Goal: Information Seeking & Learning: Find specific fact

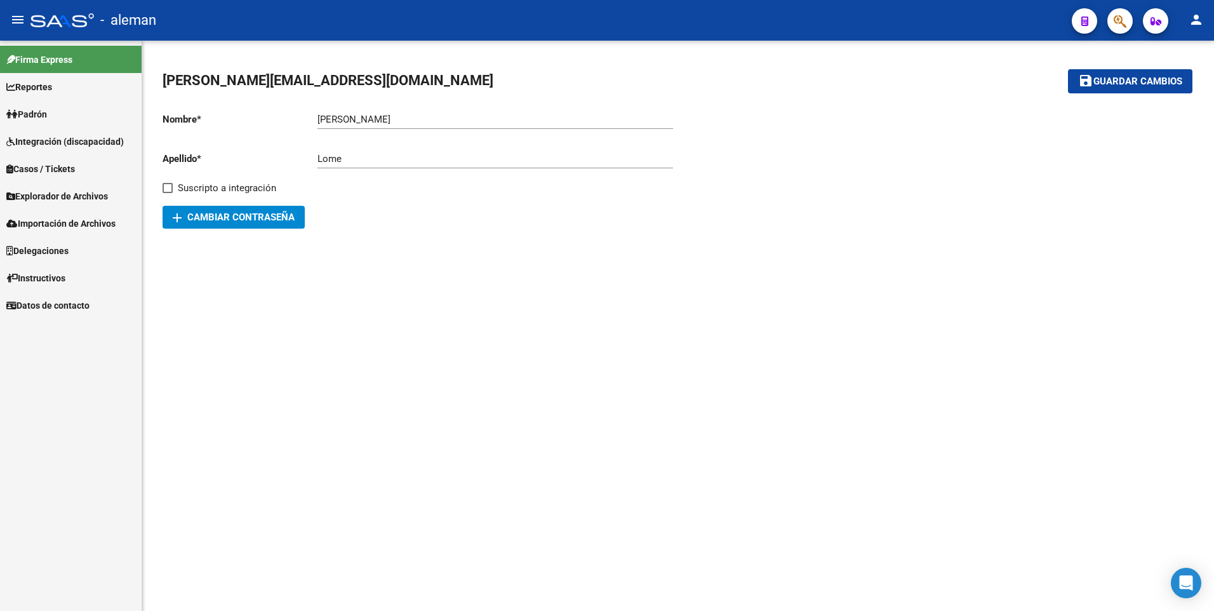
click at [46, 112] on span "Padrón" at bounding box center [26, 114] width 41 height 14
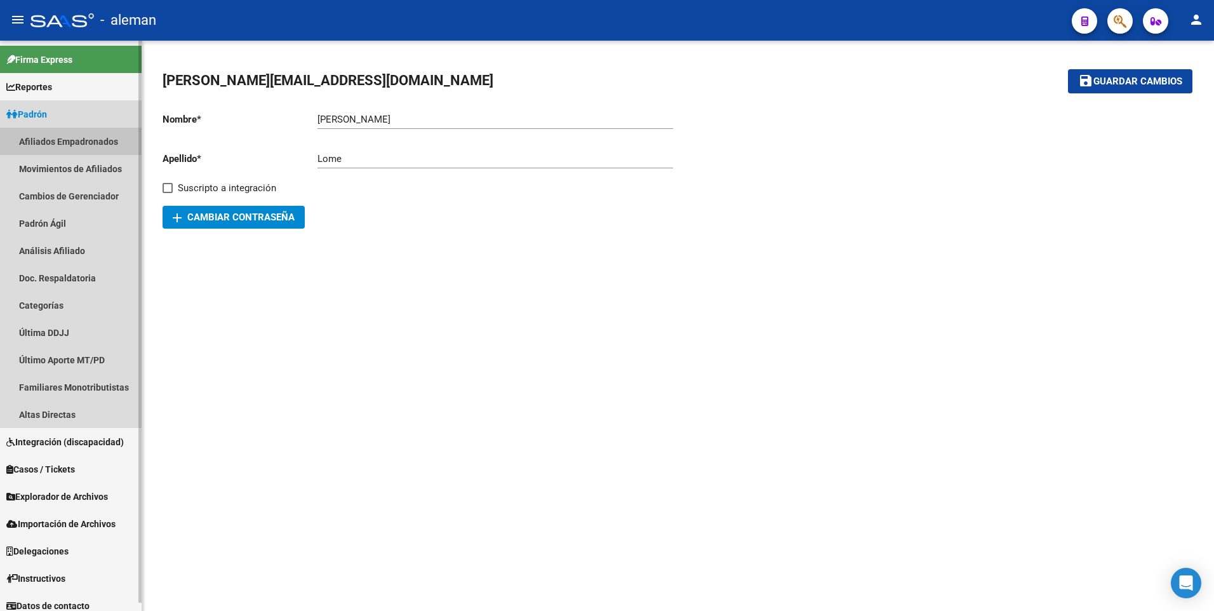
click at [63, 141] on link "Afiliados Empadronados" at bounding box center [71, 141] width 142 height 27
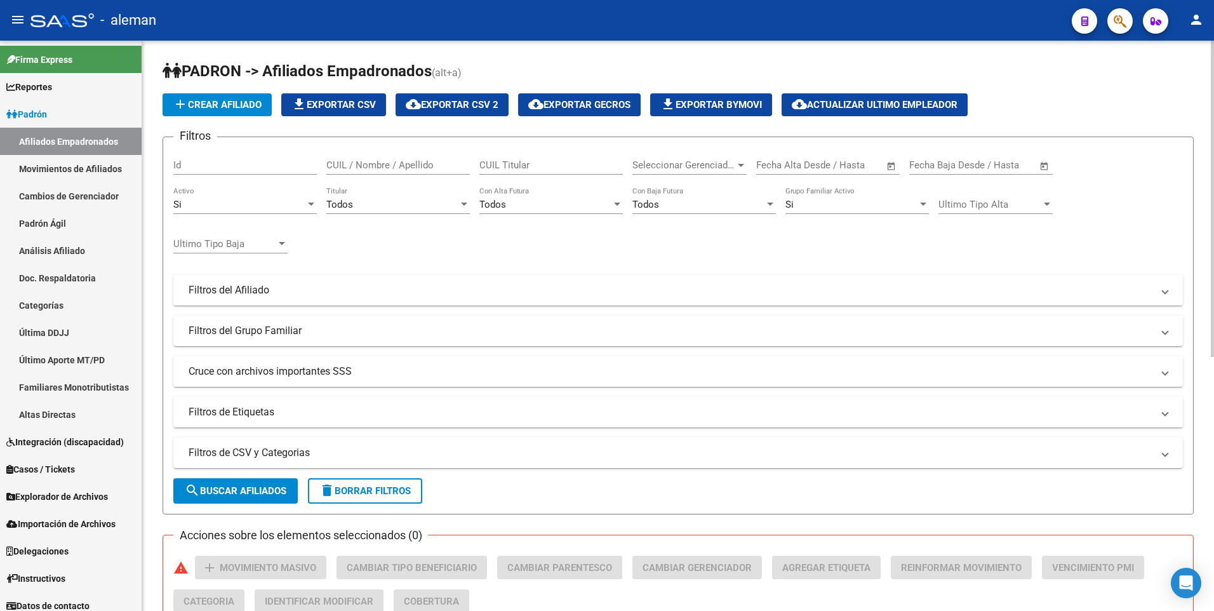
click at [401, 164] on input "CUIL / Nombre / Apellido" at bounding box center [397, 164] width 143 height 11
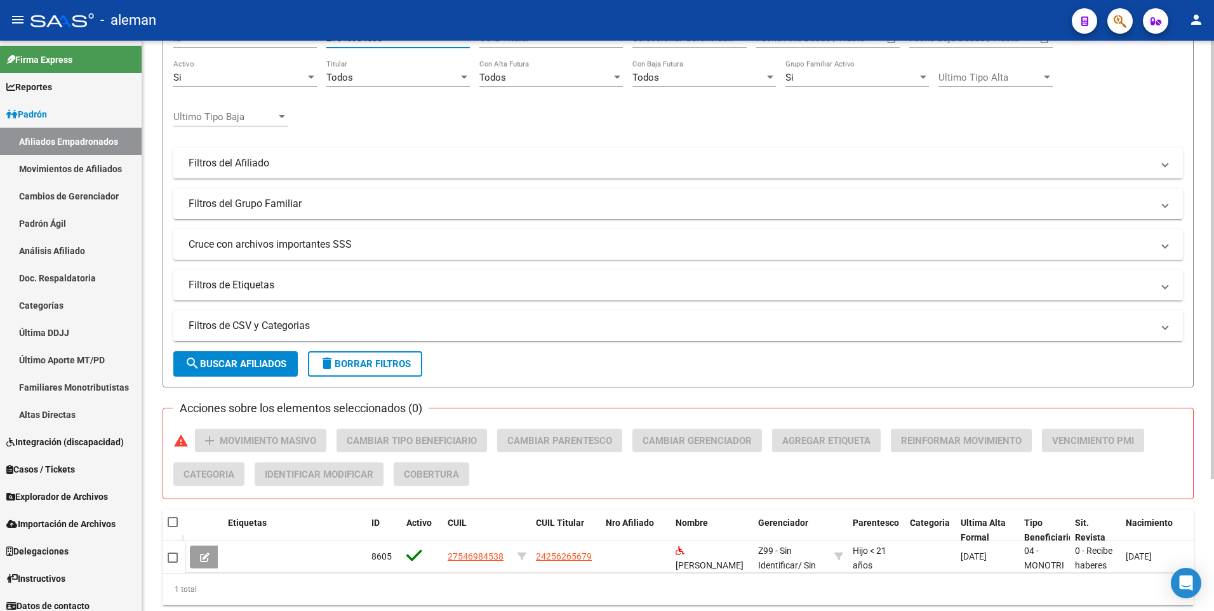
scroll to position [171, 0]
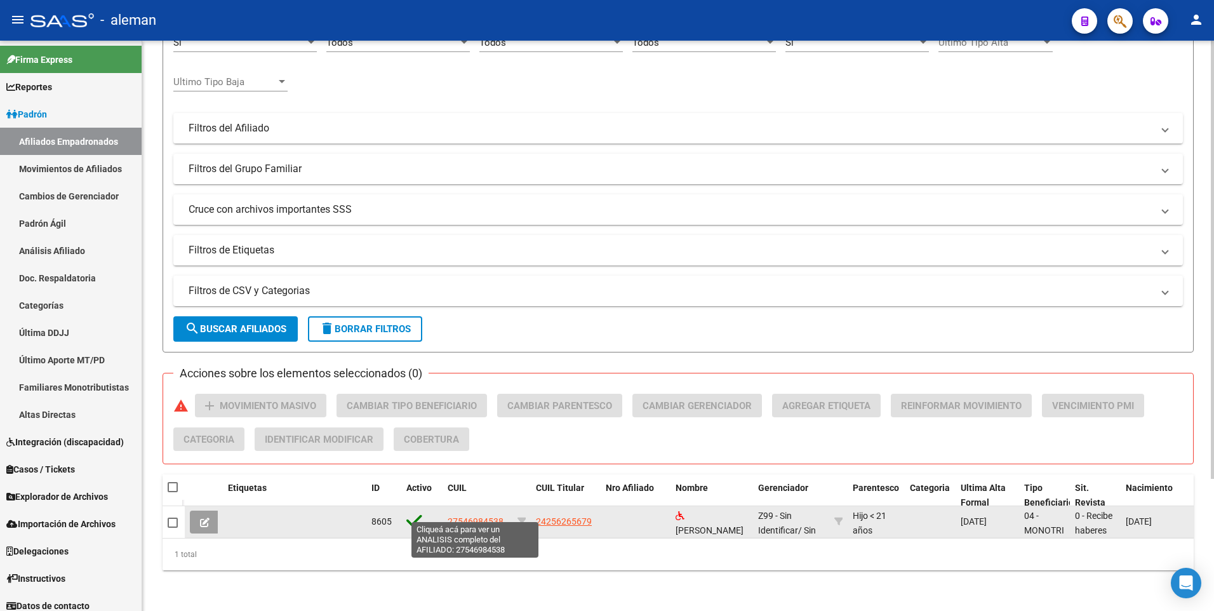
type input "27546984538"
click at [471, 516] on span "27546984538" at bounding box center [476, 521] width 56 height 10
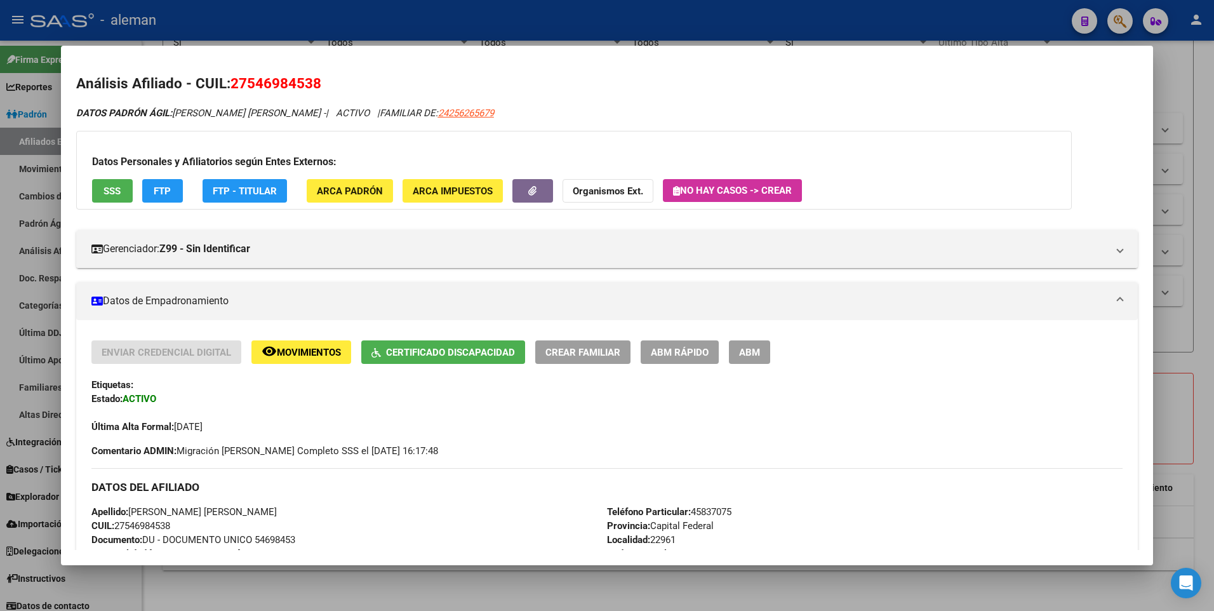
click at [453, 346] on span "Certificado Discapacidad" at bounding box center [442, 351] width 143 height 11
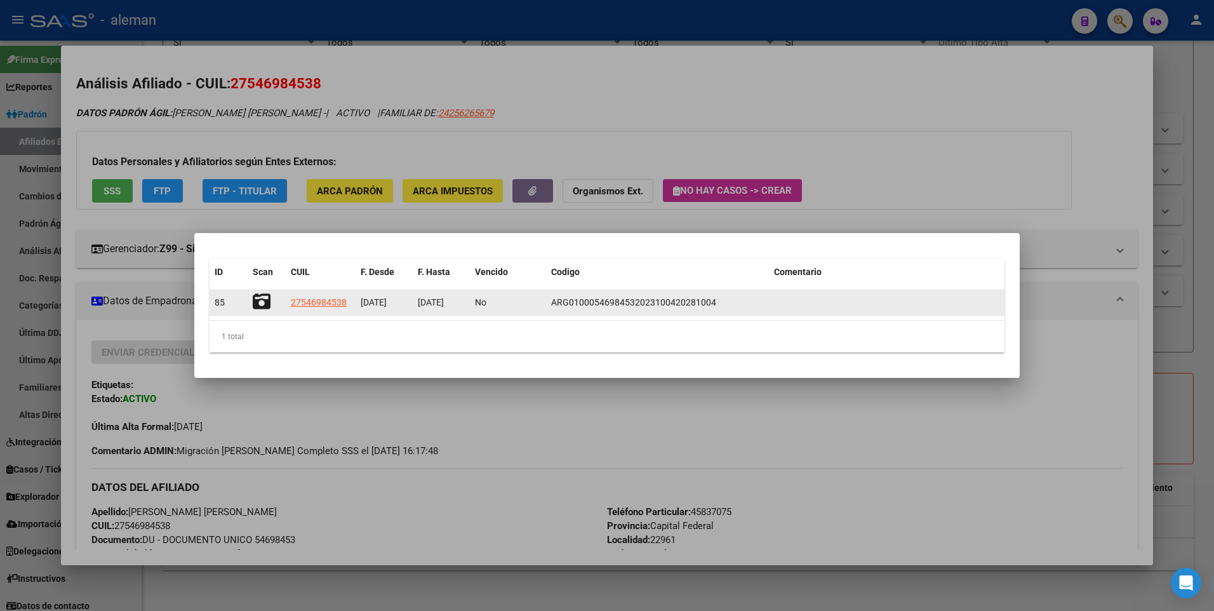
click at [261, 302] on icon at bounding box center [262, 302] width 18 height 18
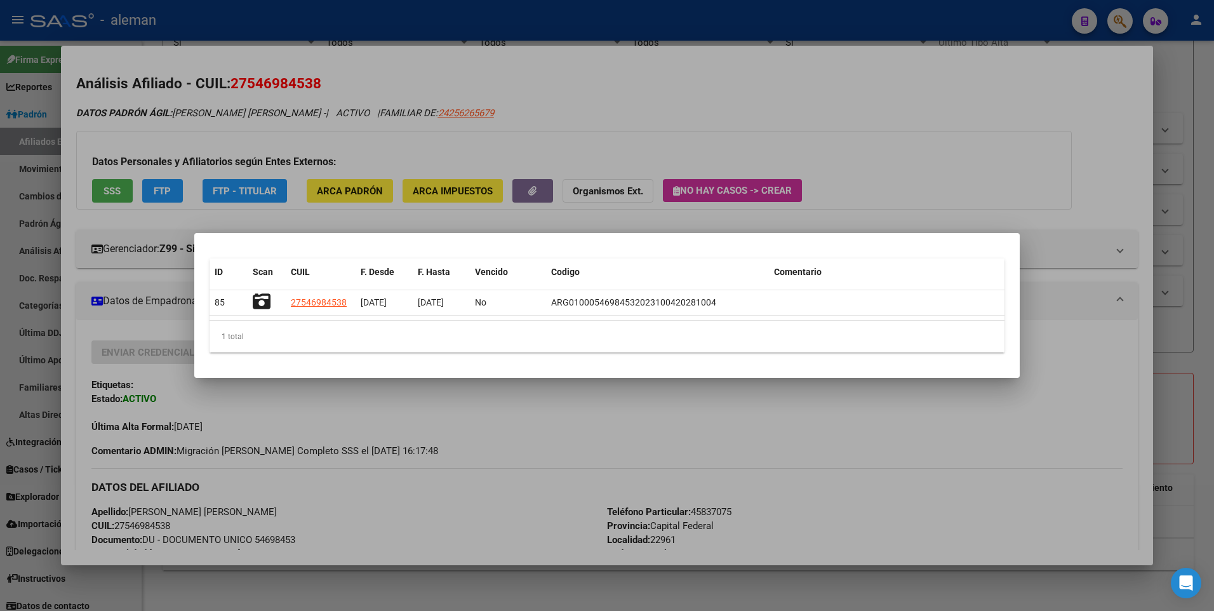
click at [1100, 377] on div at bounding box center [607, 305] width 1214 height 611
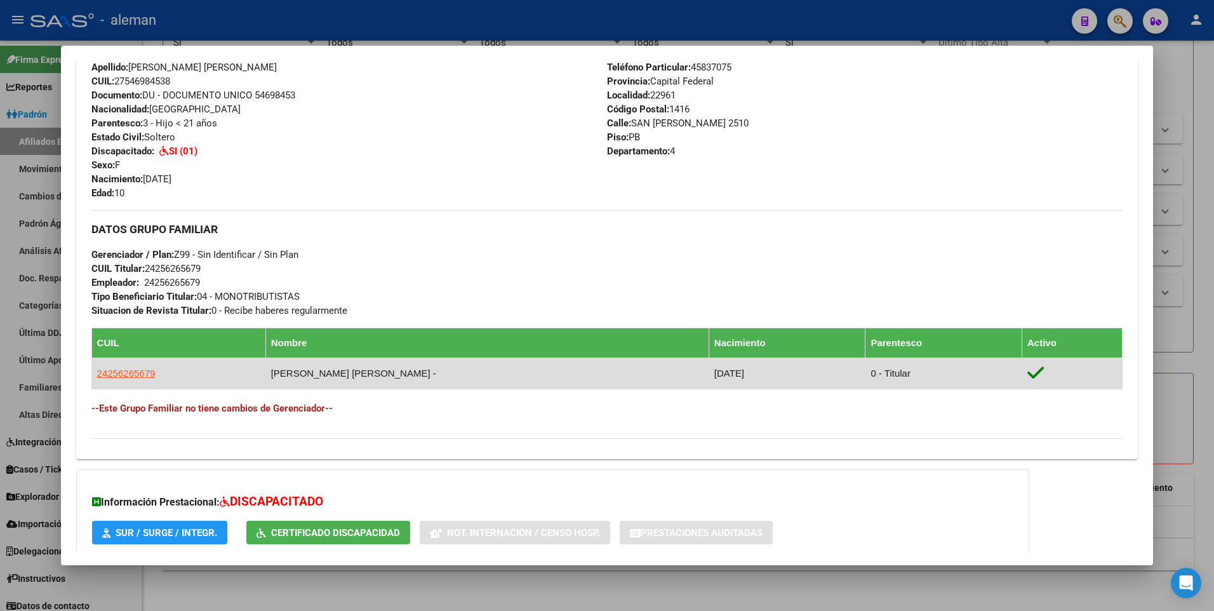
scroll to position [254, 0]
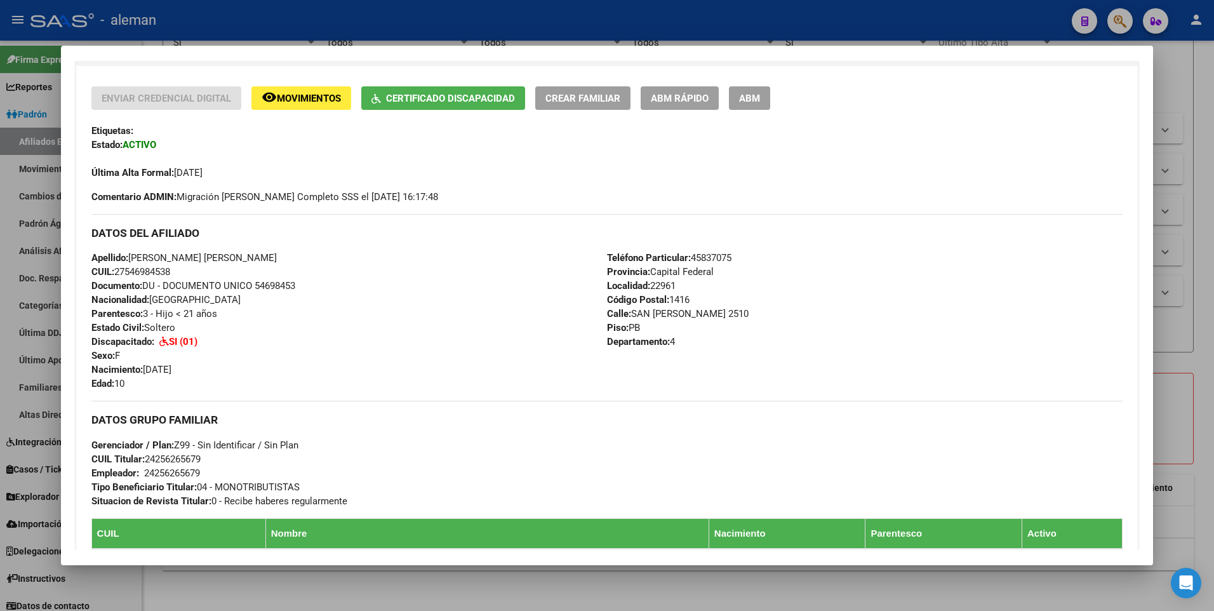
drag, startPoint x: 133, startPoint y: 253, endPoint x: 272, endPoint y: 254, distance: 139.1
click at [272, 254] on div "Apellido: [PERSON_NAME] [PERSON_NAME] CUIL: 27546984538 Documento: DU - DOCUMEN…" at bounding box center [349, 321] width 516 height 140
click at [878, 159] on div "Última Alta Formal: [DATE]" at bounding box center [607, 166] width 1032 height 28
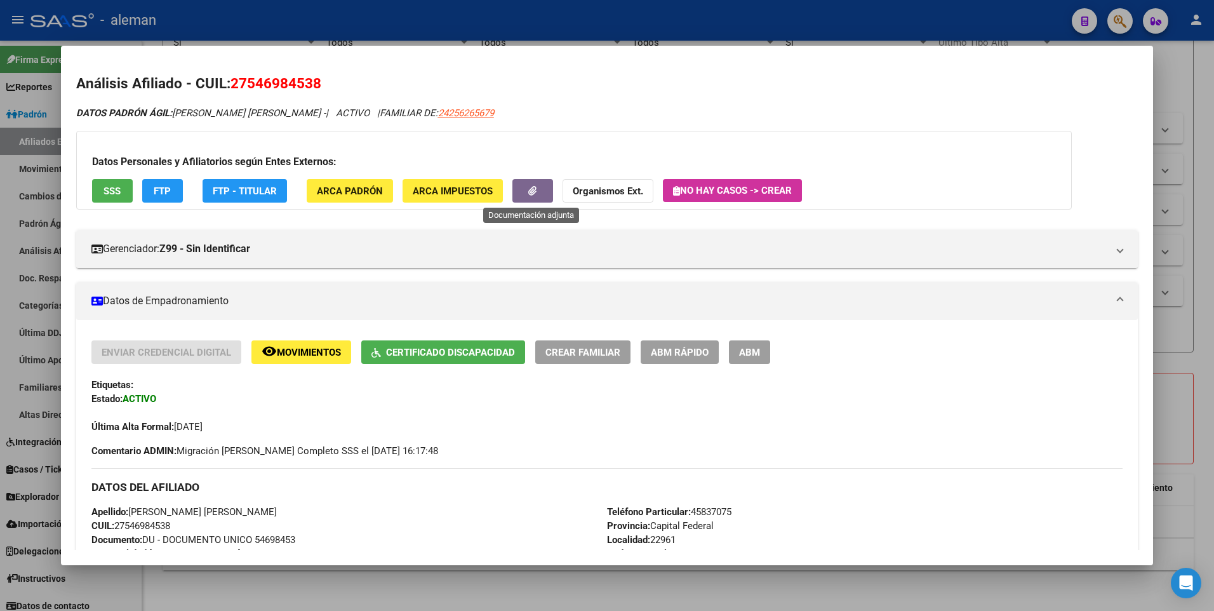
click at [530, 187] on icon "button" at bounding box center [532, 191] width 8 height 10
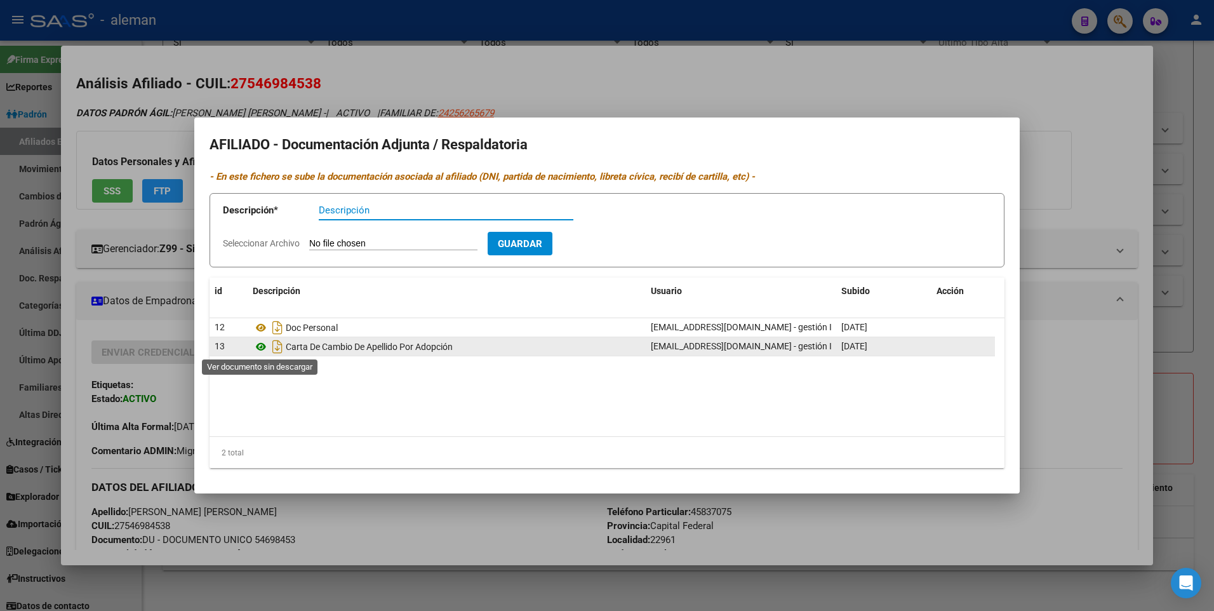
click at [261, 345] on icon at bounding box center [261, 346] width 17 height 15
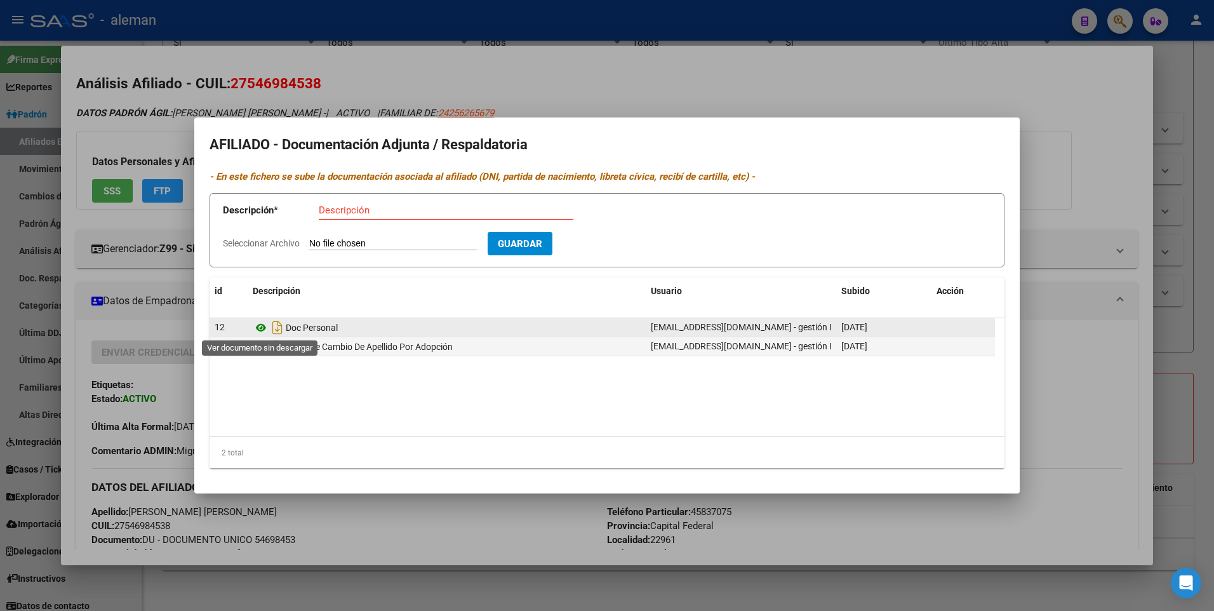
click at [260, 324] on icon at bounding box center [261, 327] width 17 height 15
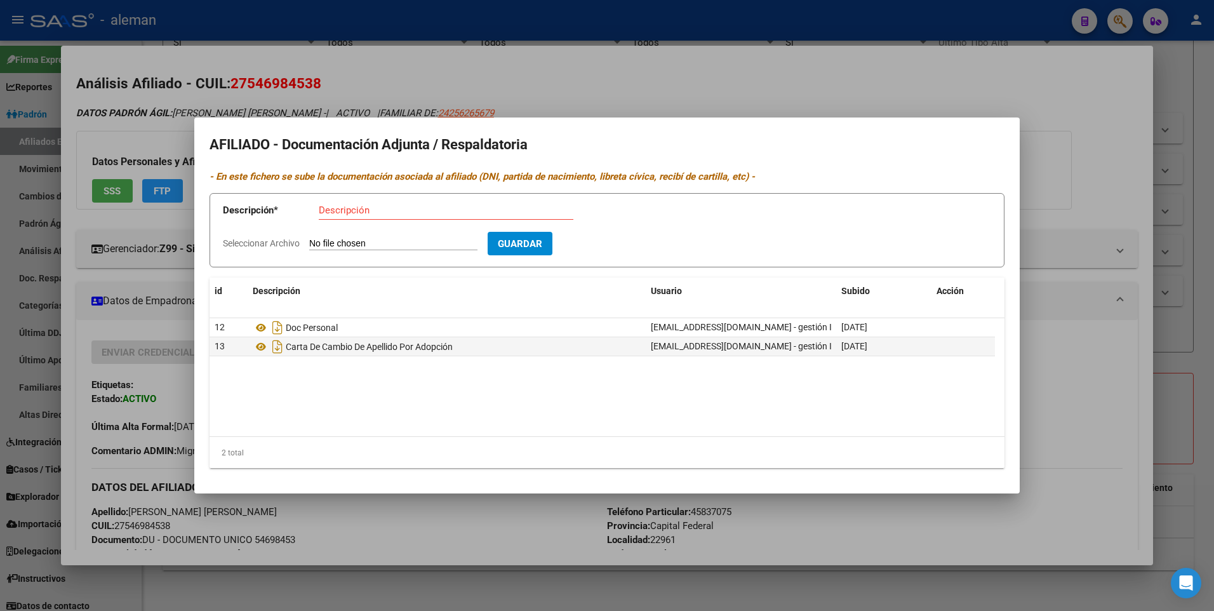
click at [1114, 164] on div at bounding box center [607, 305] width 1214 height 611
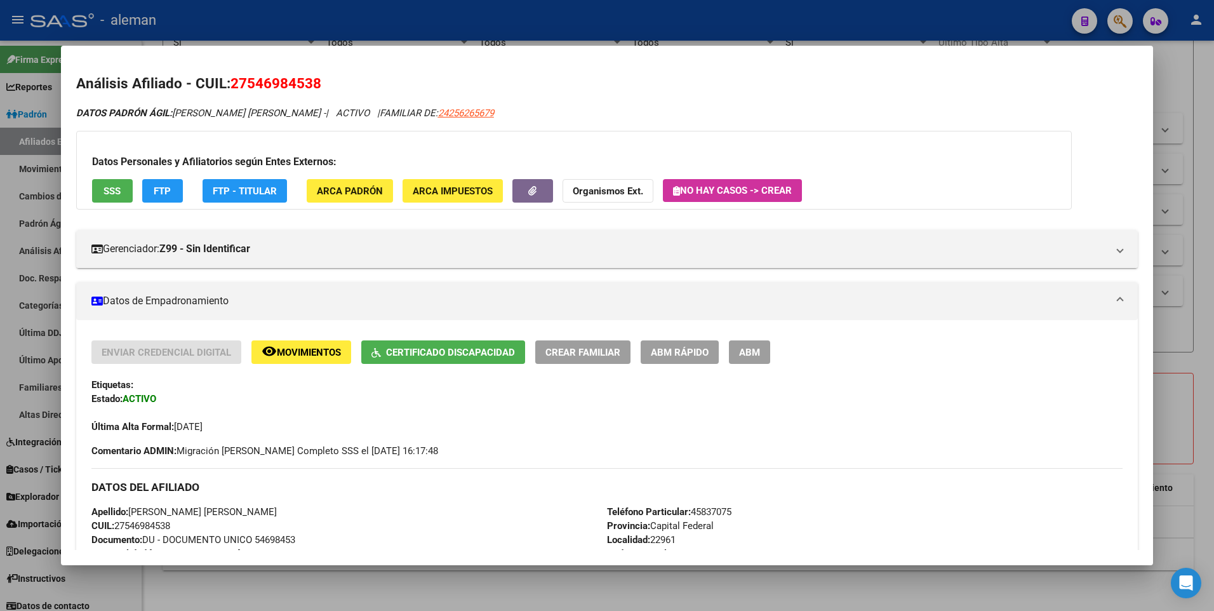
click at [1064, 168] on div "Datos Personales y Afiliatorios según Entes Externos: SSS FTP FTP - Titular ARC…" at bounding box center [574, 170] width 996 height 79
click at [1025, 91] on h2 "Análisis Afiliado - CUIL: 27546984538" at bounding box center [607, 84] width 1062 height 22
click at [1015, 93] on h2 "Análisis Afiliado - CUIL: 27546984538" at bounding box center [607, 84] width 1062 height 22
click at [1198, 164] on div at bounding box center [607, 305] width 1214 height 611
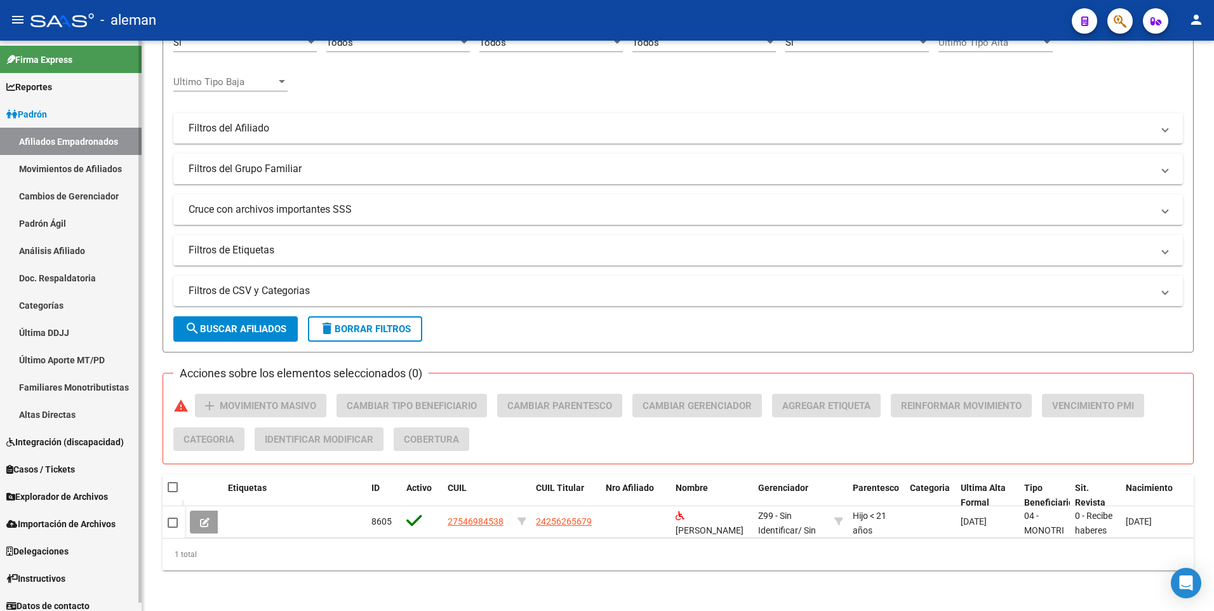
click at [63, 465] on span "Casos / Tickets" at bounding box center [40, 469] width 69 height 14
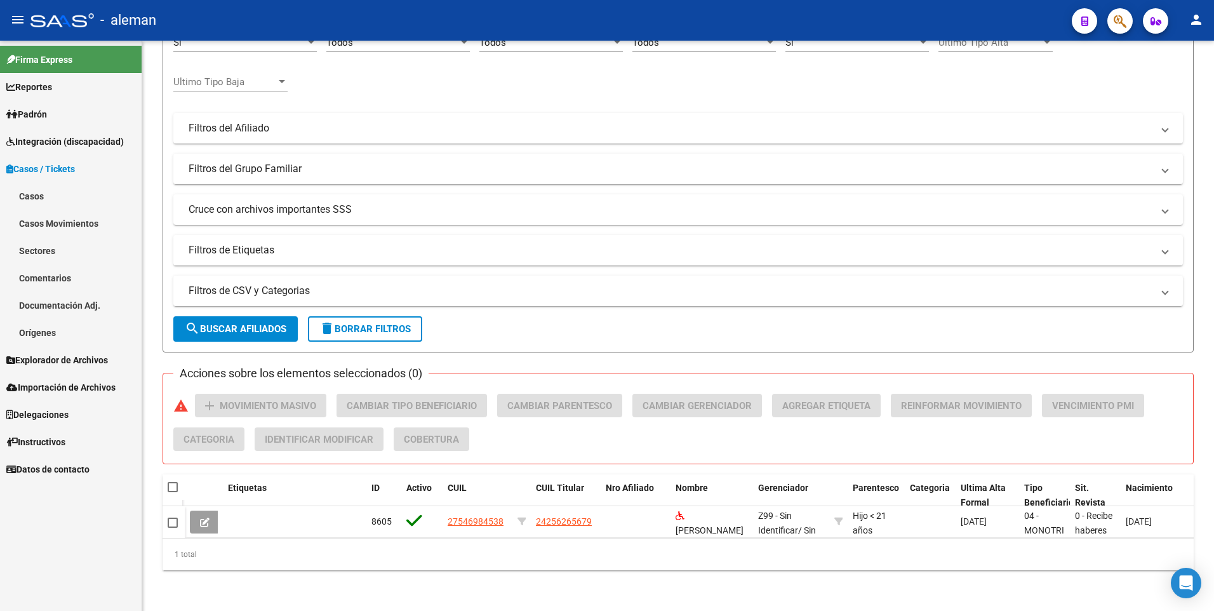
click at [41, 166] on span "Casos / Tickets" at bounding box center [40, 169] width 69 height 14
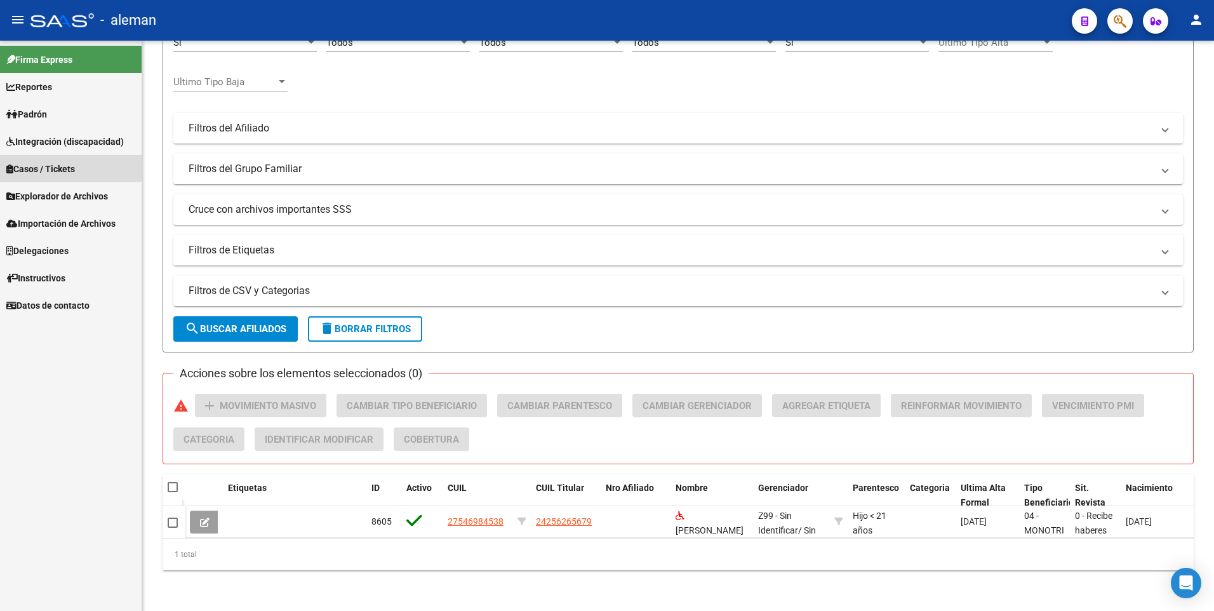
click at [34, 164] on span "Casos / Tickets" at bounding box center [40, 169] width 69 height 14
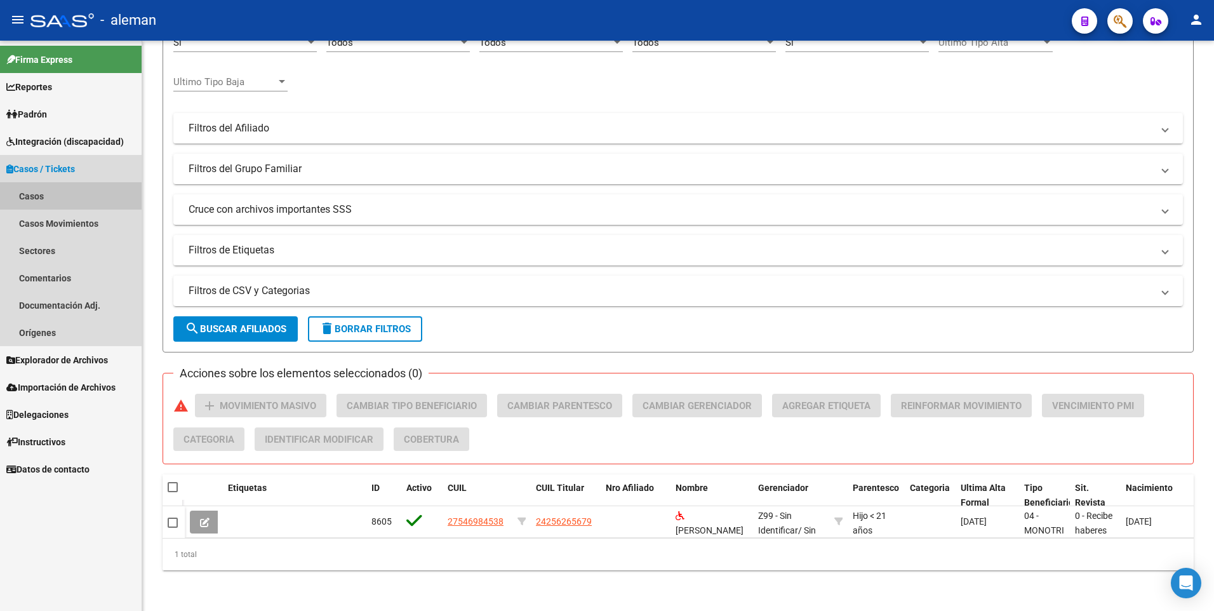
click at [35, 194] on link "Casos" at bounding box center [71, 195] width 142 height 27
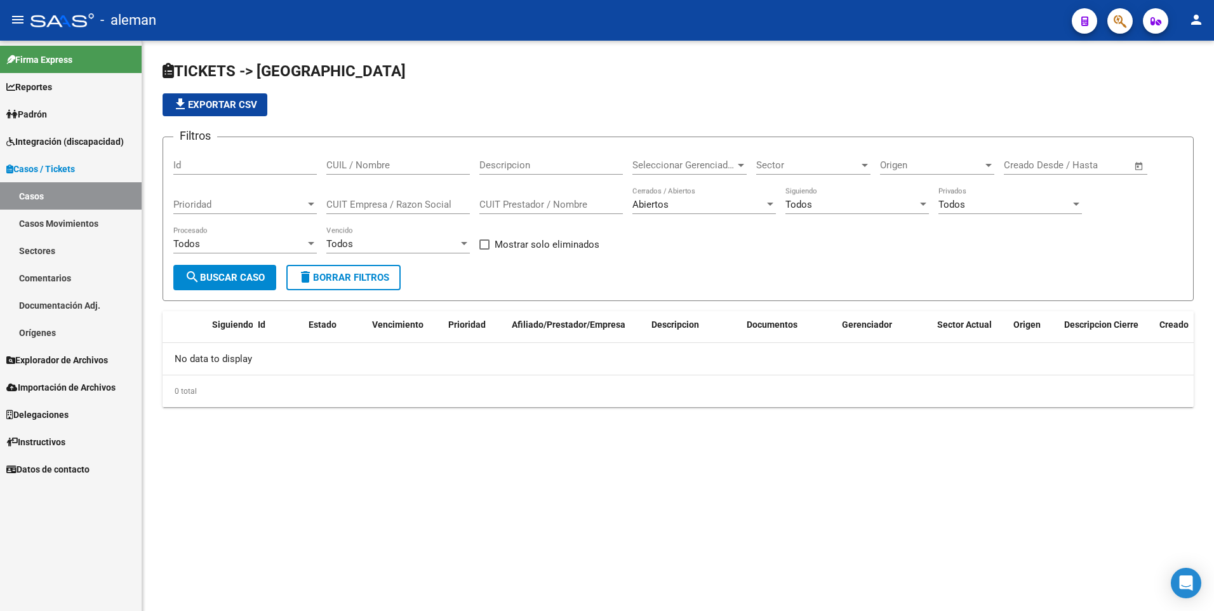
click at [43, 167] on span "Casos / Tickets" at bounding box center [40, 169] width 69 height 14
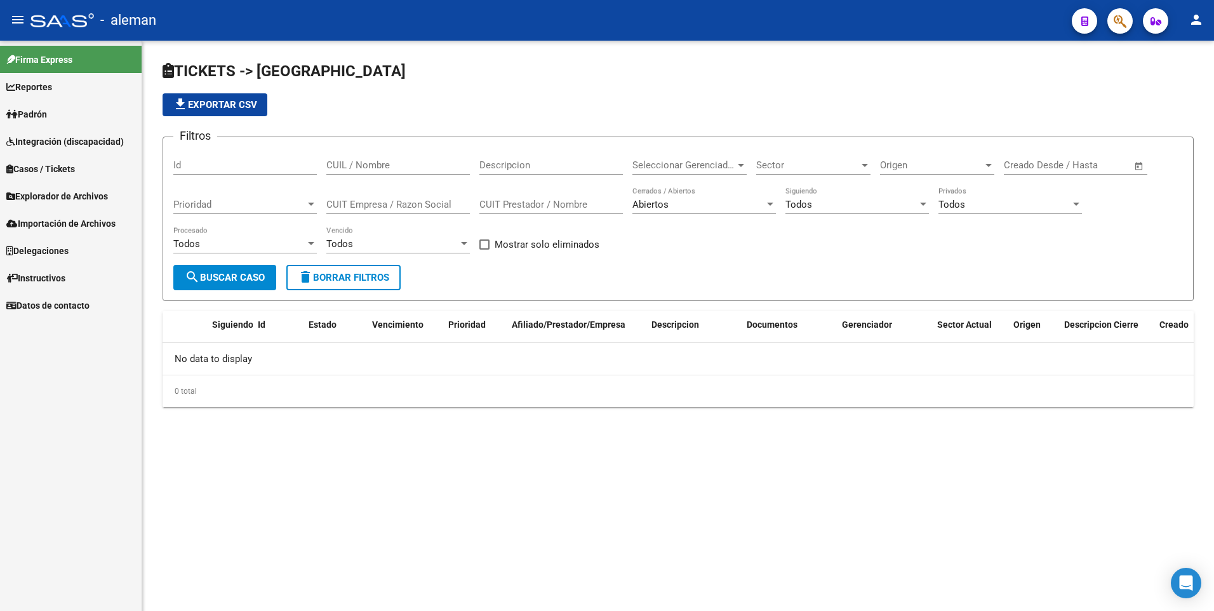
click at [47, 114] on span "Padrón" at bounding box center [26, 114] width 41 height 14
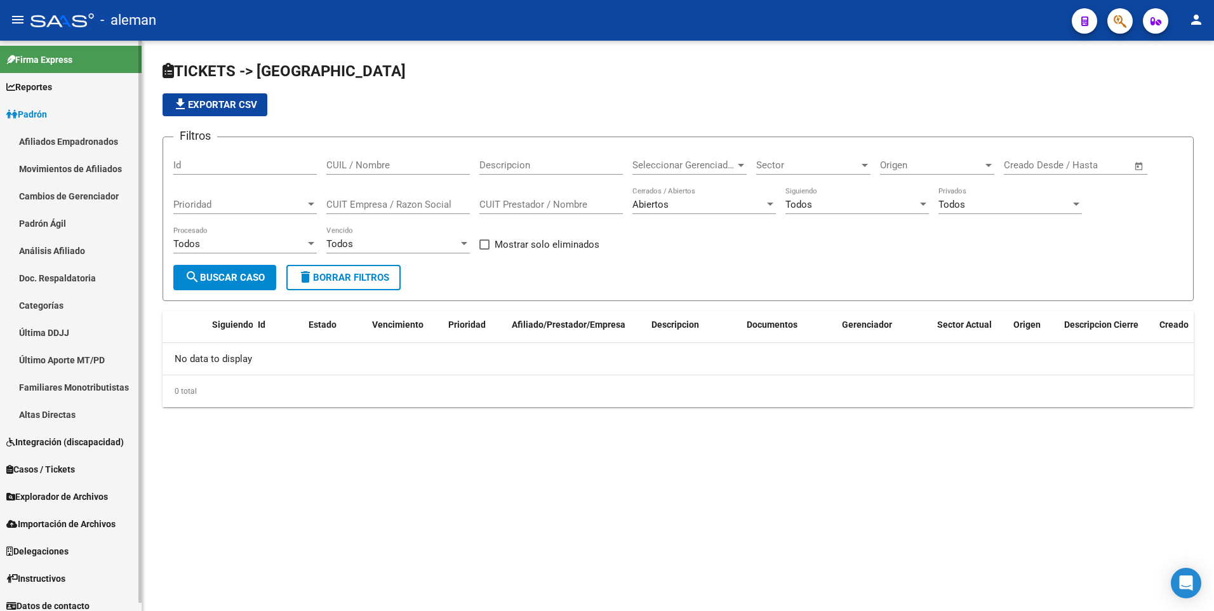
click at [67, 137] on link "Afiliados Empadronados" at bounding box center [71, 141] width 142 height 27
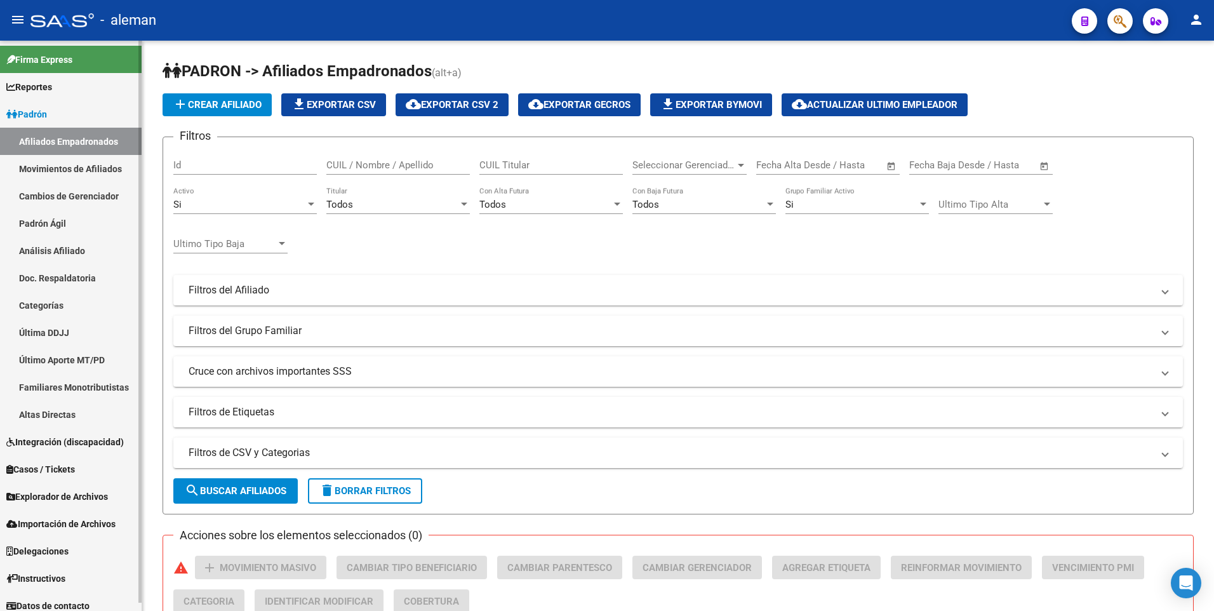
click at [44, 111] on span "Padrón" at bounding box center [26, 114] width 41 height 14
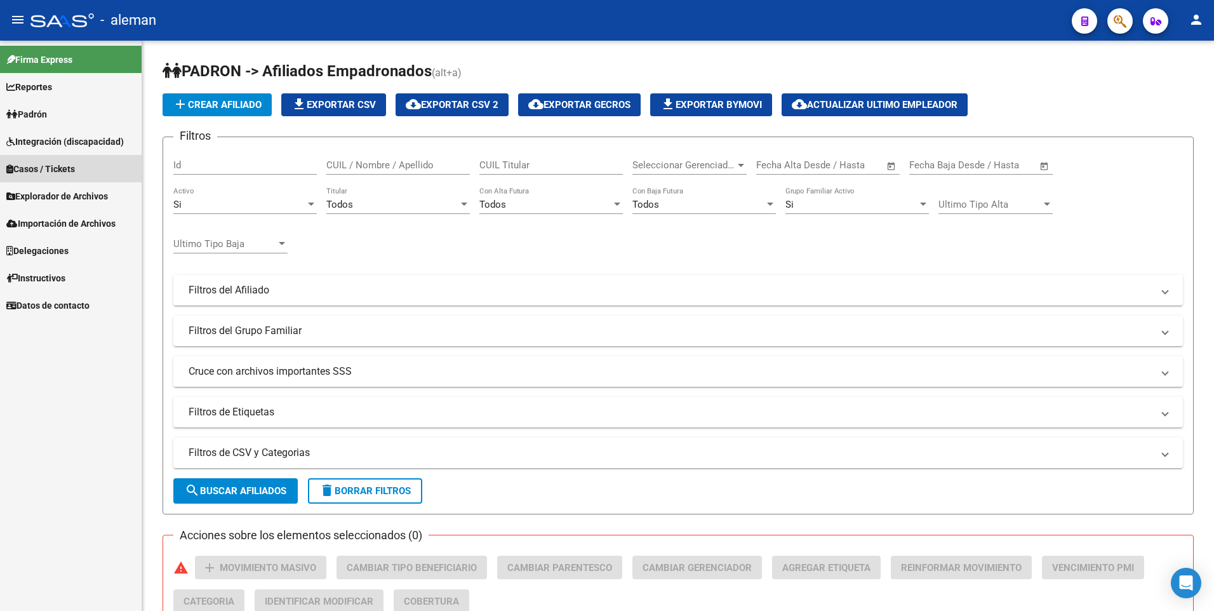
click at [47, 169] on span "Casos / Tickets" at bounding box center [40, 169] width 69 height 14
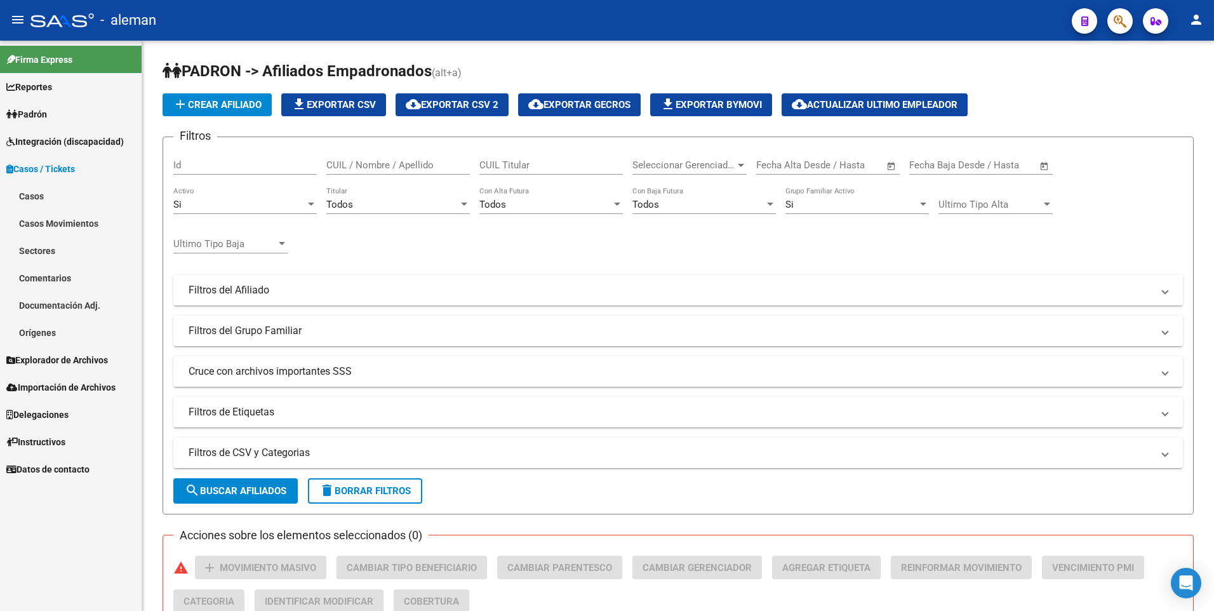
click at [50, 163] on span "Casos / Tickets" at bounding box center [40, 169] width 69 height 14
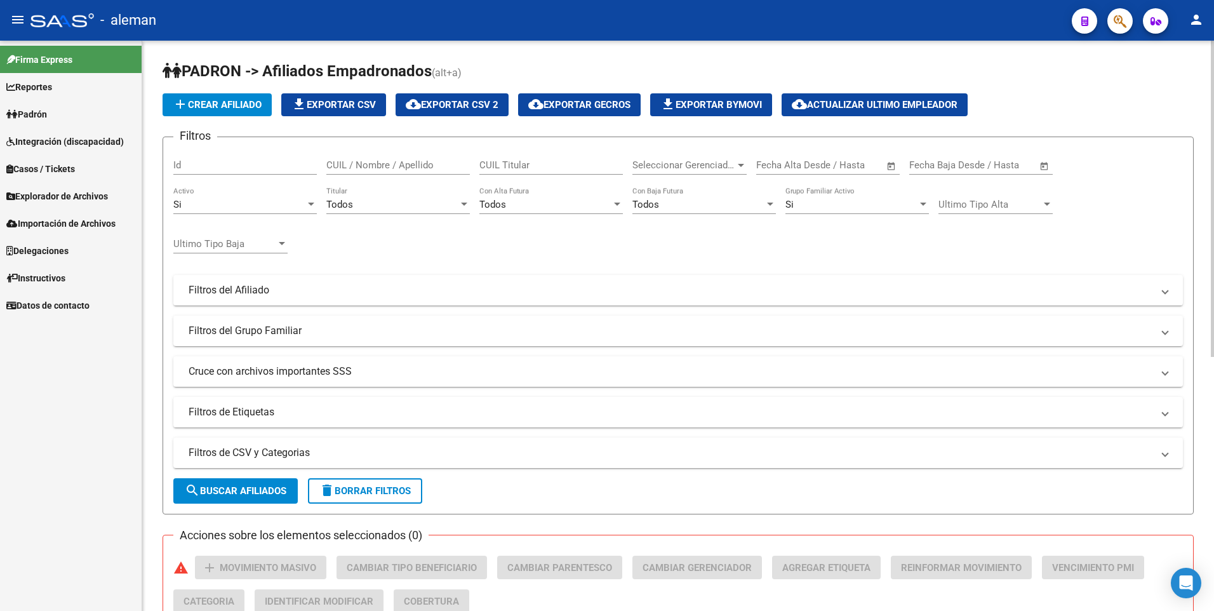
click at [411, 161] on input "CUIL / Nombre / Apellido" at bounding box center [397, 164] width 143 height 11
click at [530, 67] on h1 "PADRON -> Afiliados Empadronados (alt+a)" at bounding box center [678, 72] width 1031 height 22
click at [65, 193] on span "Explorador de Archivos" at bounding box center [57, 196] width 102 height 14
click at [150, 98] on div "PADRON -> Afiliados Empadronados (alt+a) add Crear Afiliado file_download Expor…" at bounding box center [678, 550] width 1072 height 1018
click at [415, 163] on input "CUIL / Nombre / Apellido" at bounding box center [397, 164] width 143 height 11
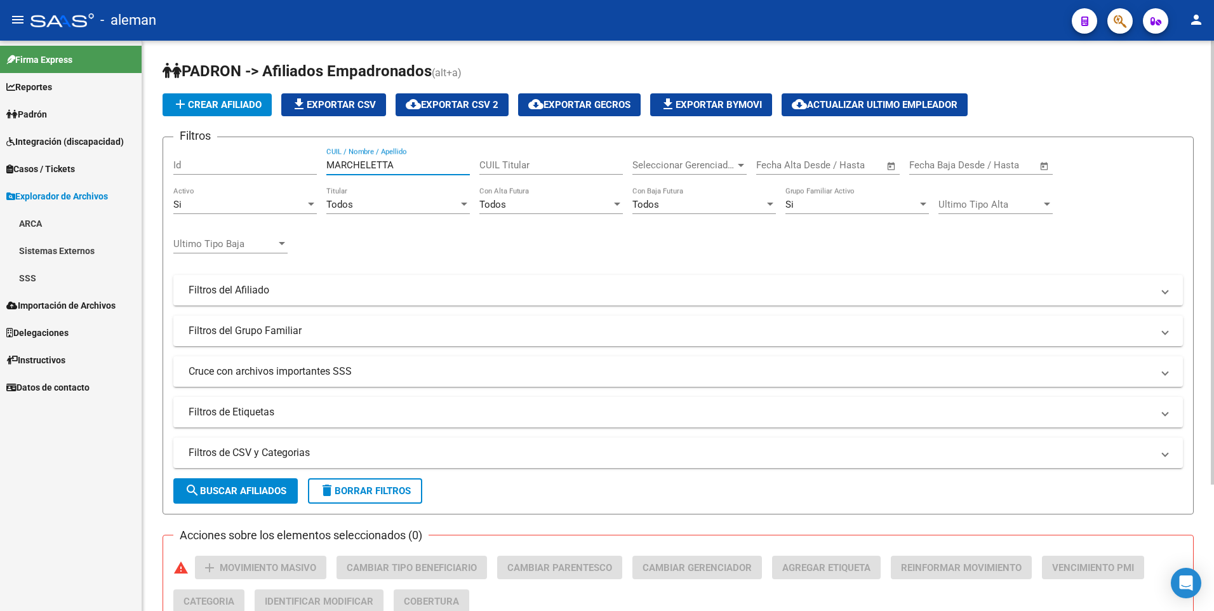
drag, startPoint x: 427, startPoint y: 163, endPoint x: 313, endPoint y: 163, distance: 114.3
click at [313, 163] on div "Filtros Id MARCHELETTA CUIL / Nombre / Apellido CUIL Titular Seleccionar Gerenc…" at bounding box center [678, 287] width 1010 height 280
type input "R"
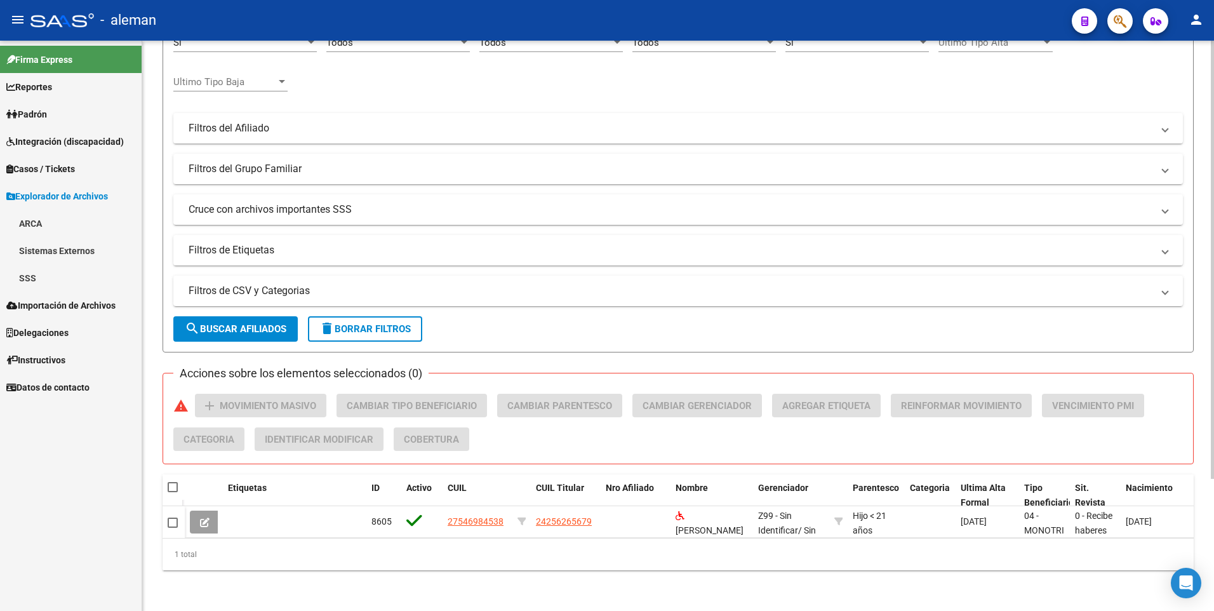
type input "27546984538"
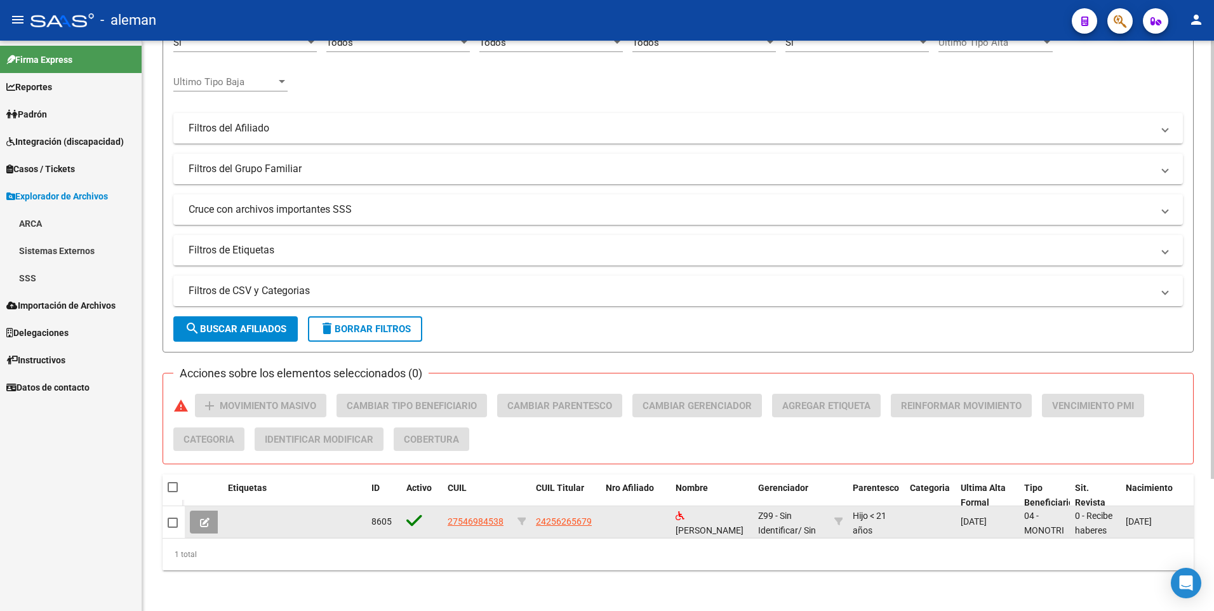
click at [639, 507] on datatable-body-cell at bounding box center [636, 521] width 70 height 31
click at [578, 516] on span "24256265679" at bounding box center [564, 521] width 56 height 10
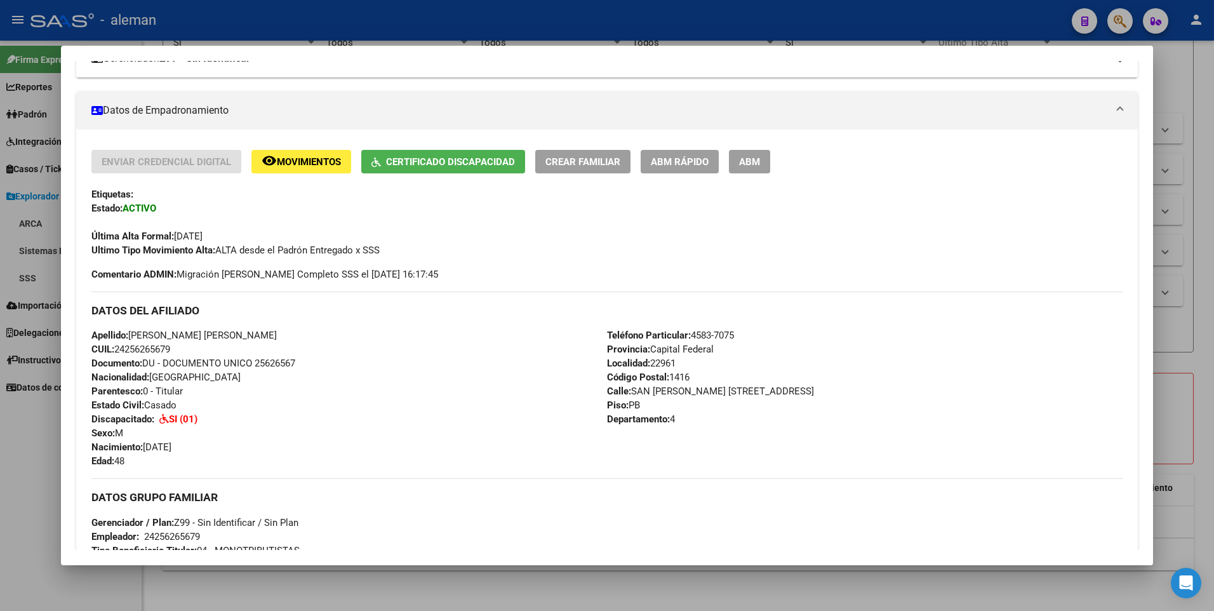
scroll to position [0, 0]
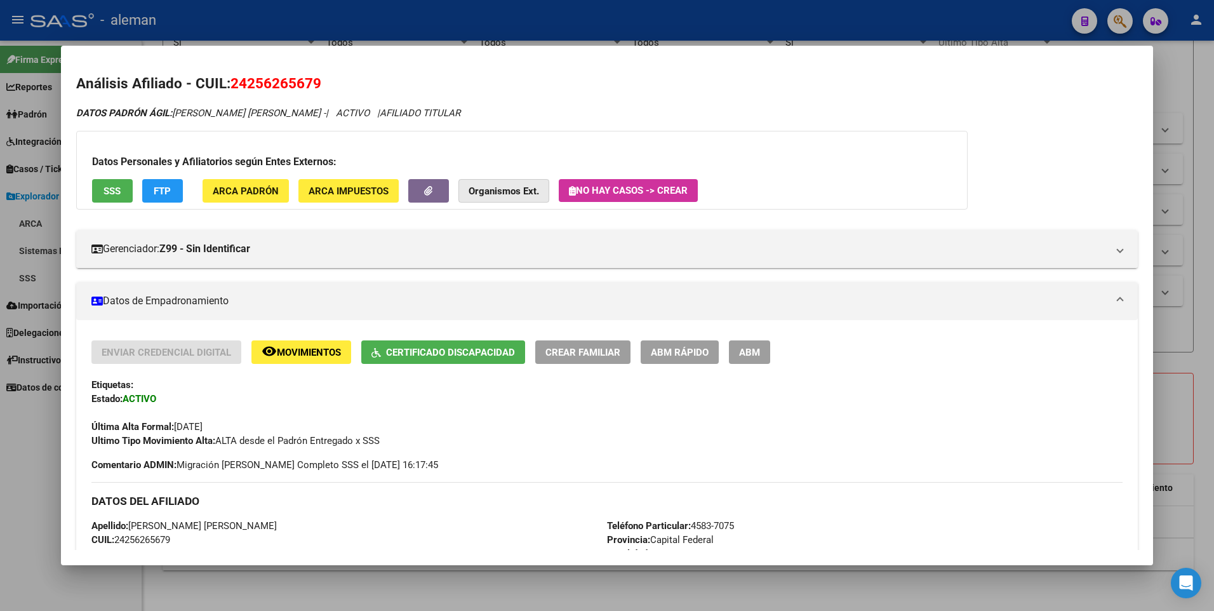
click at [500, 190] on strong "Organismos Ext." at bounding box center [504, 190] width 70 height 11
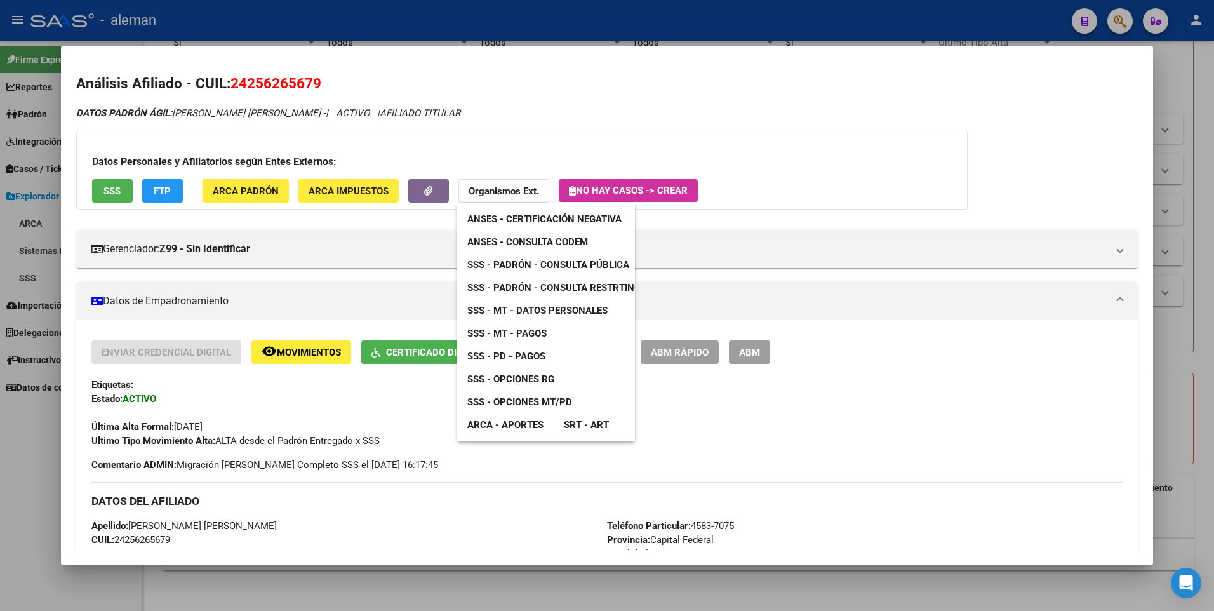
click at [524, 241] on span "ANSES - Consulta CODEM" at bounding box center [527, 241] width 121 height 11
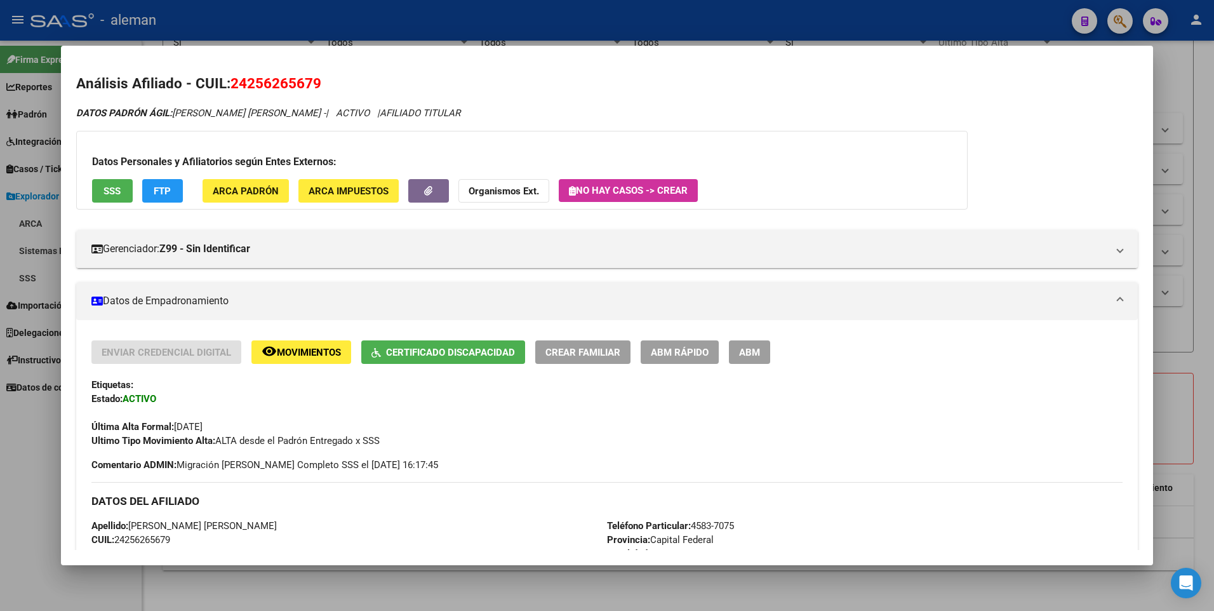
drag, startPoint x: 231, startPoint y: 81, endPoint x: 328, endPoint y: 80, distance: 97.1
click at [328, 80] on h2 "Análisis Afiliado - CUIL: 24256265679" at bounding box center [607, 84] width 1062 height 22
copy span "24256265679"
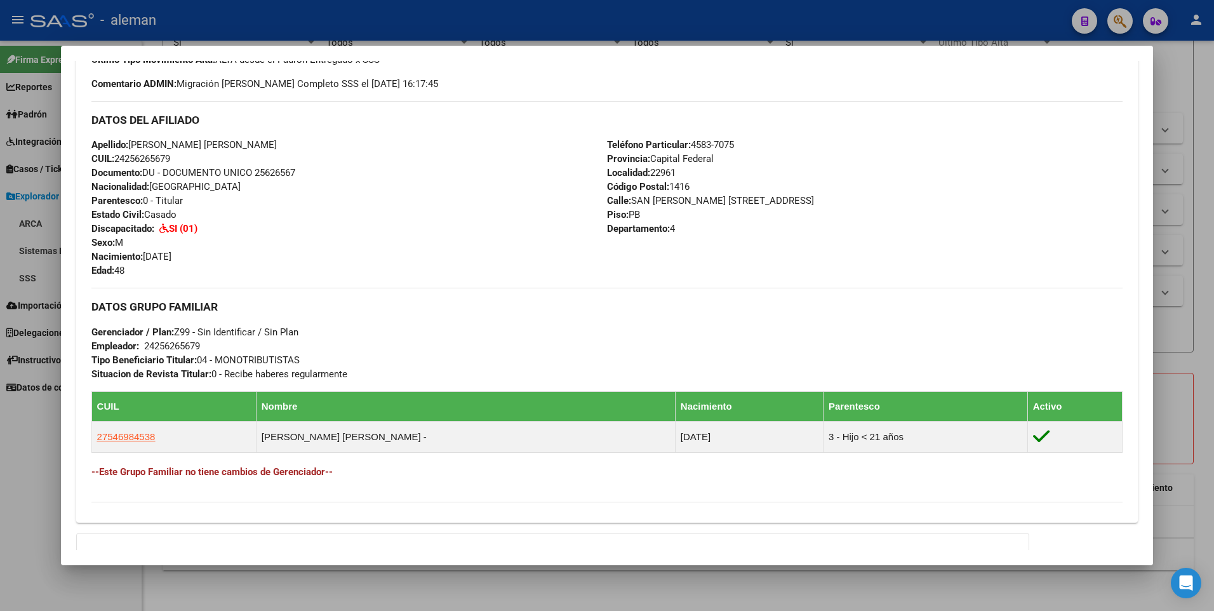
scroll to position [524, 0]
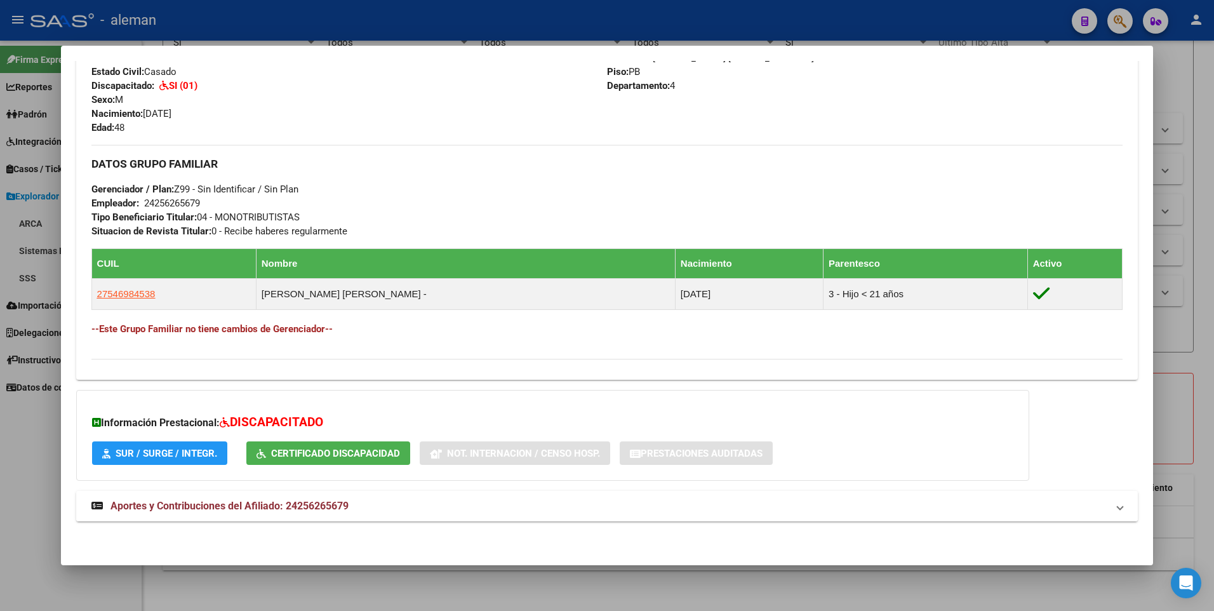
click at [251, 504] on span "Aportes y Contribuciones del Afiliado: 24256265679" at bounding box center [229, 506] width 238 height 12
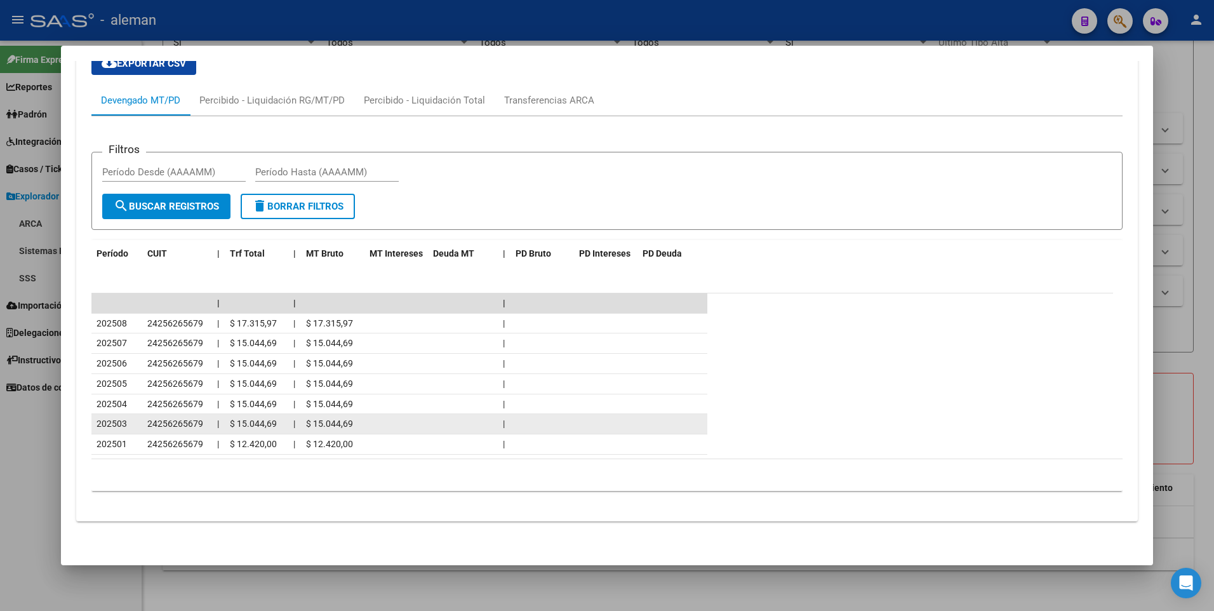
scroll to position [780, 0]
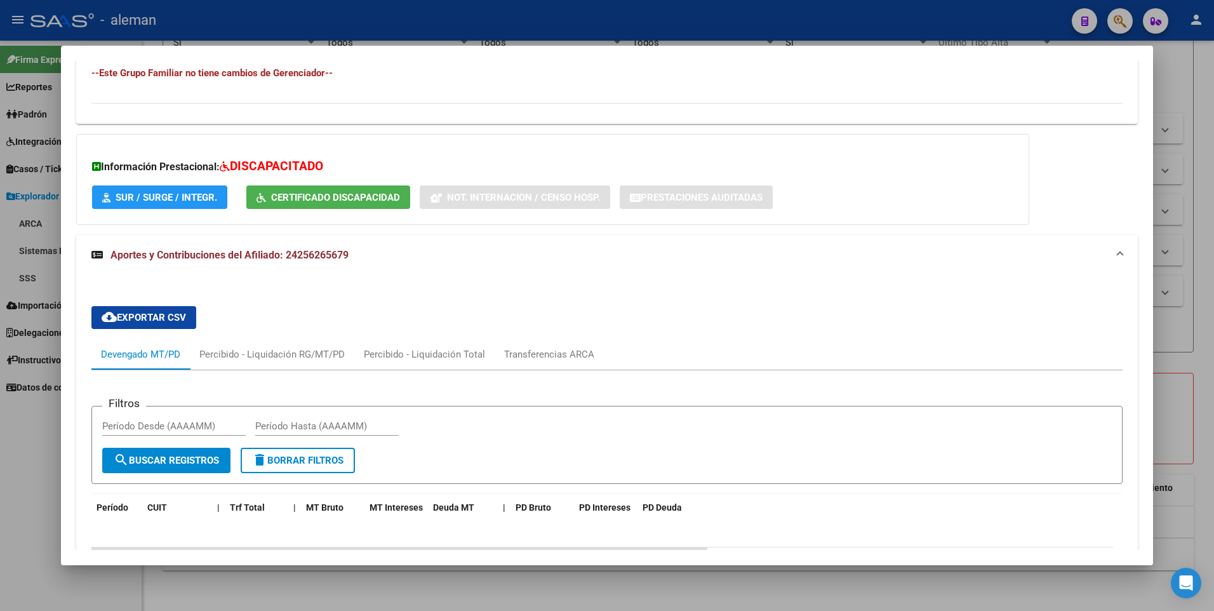
click at [154, 277] on div "cloud_download Exportar CSV Devengado MT/PD Percibido - Liquidación RG/MT/PD Pe…" at bounding box center [607, 526] width 1062 height 500
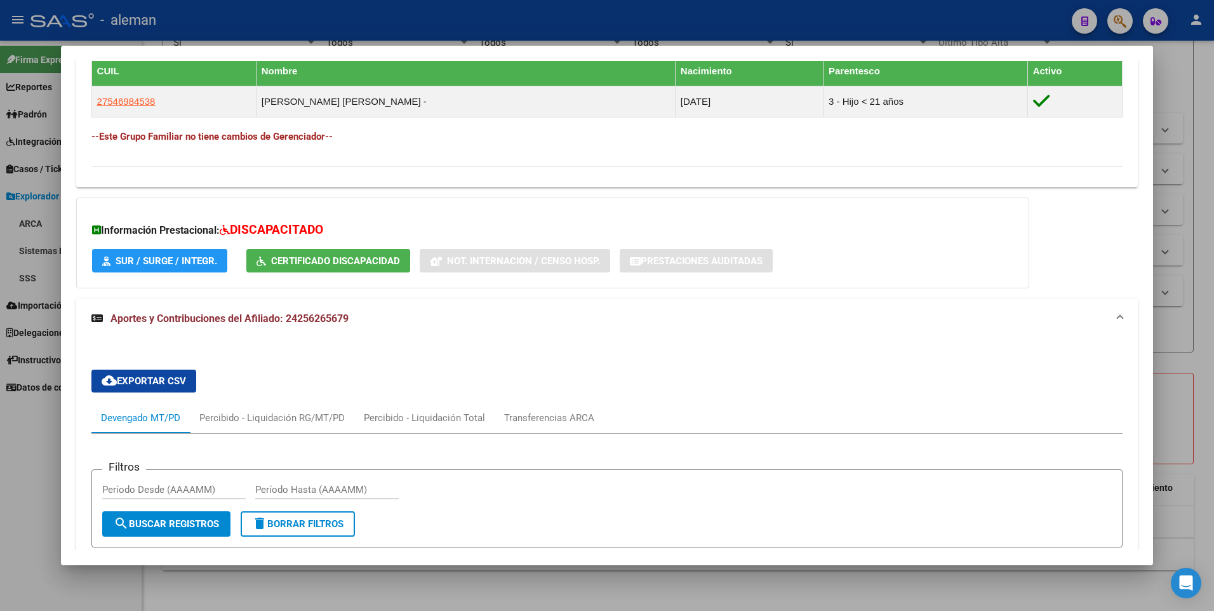
scroll to position [907, 0]
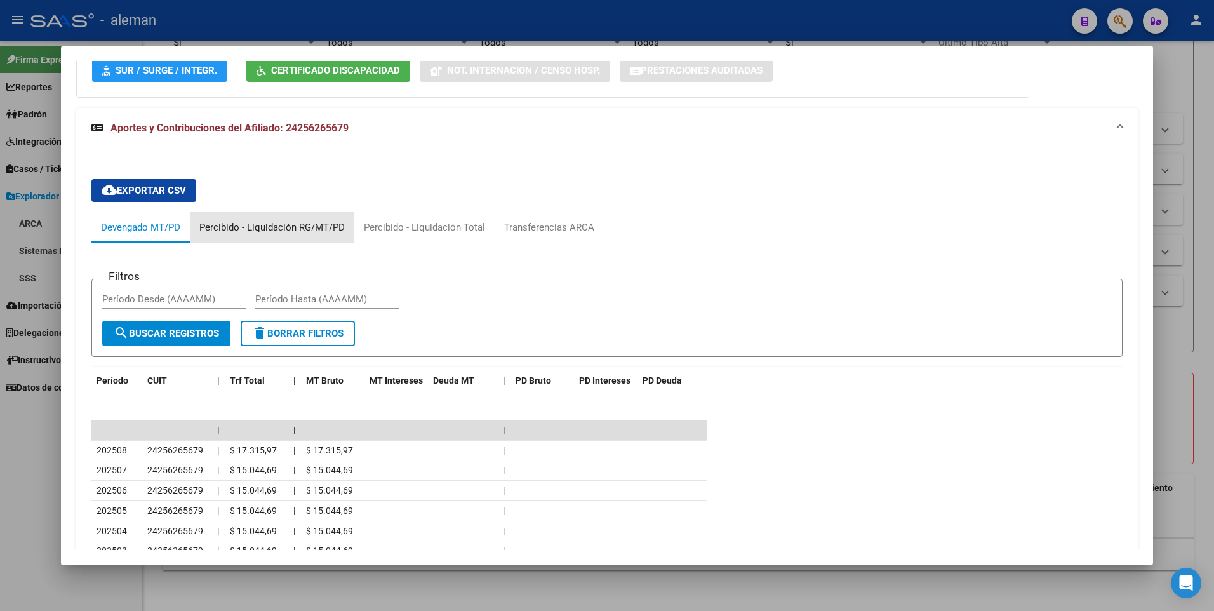
click at [308, 225] on div "Percibido - Liquidación RG/MT/PD" at bounding box center [271, 227] width 145 height 14
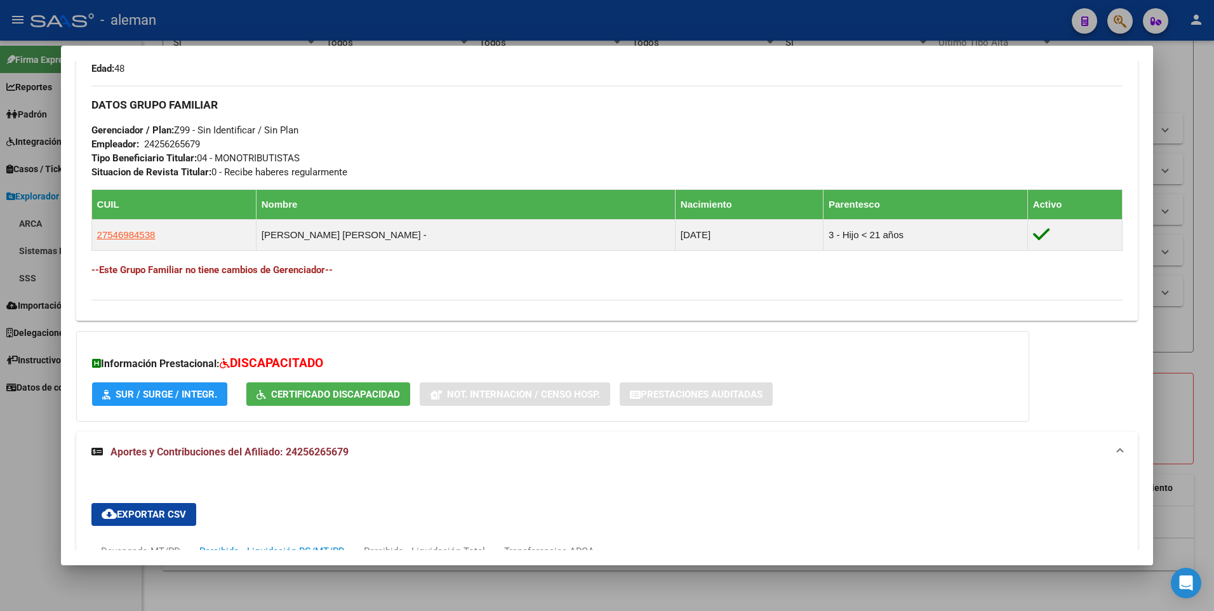
scroll to position [519, 0]
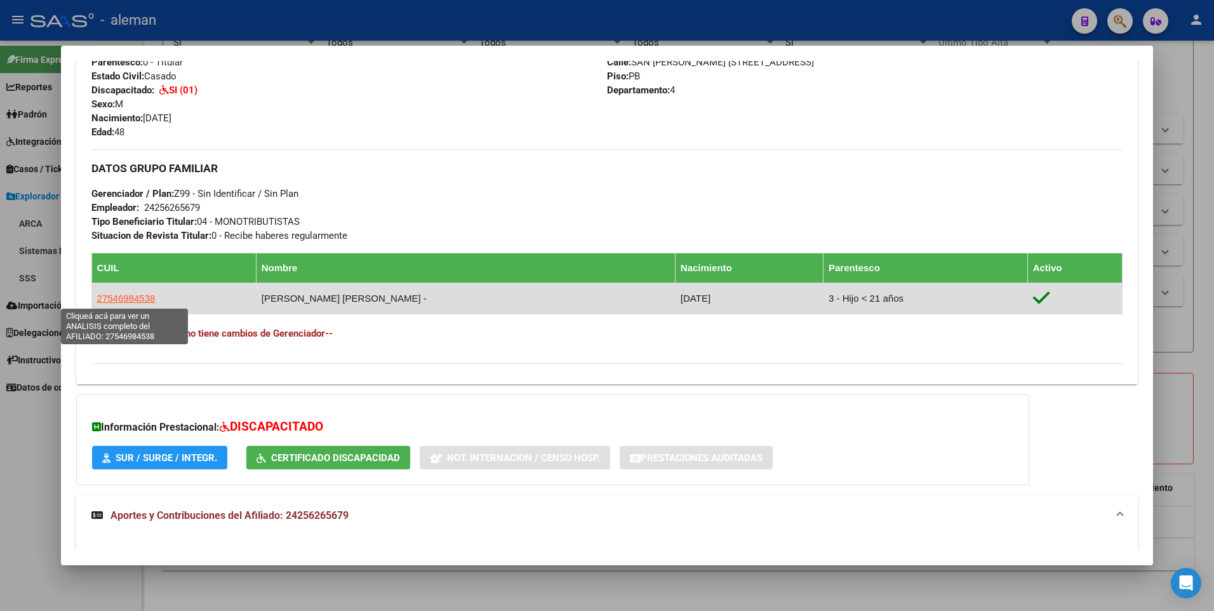
click at [134, 296] on span "27546984538" at bounding box center [126, 298] width 58 height 11
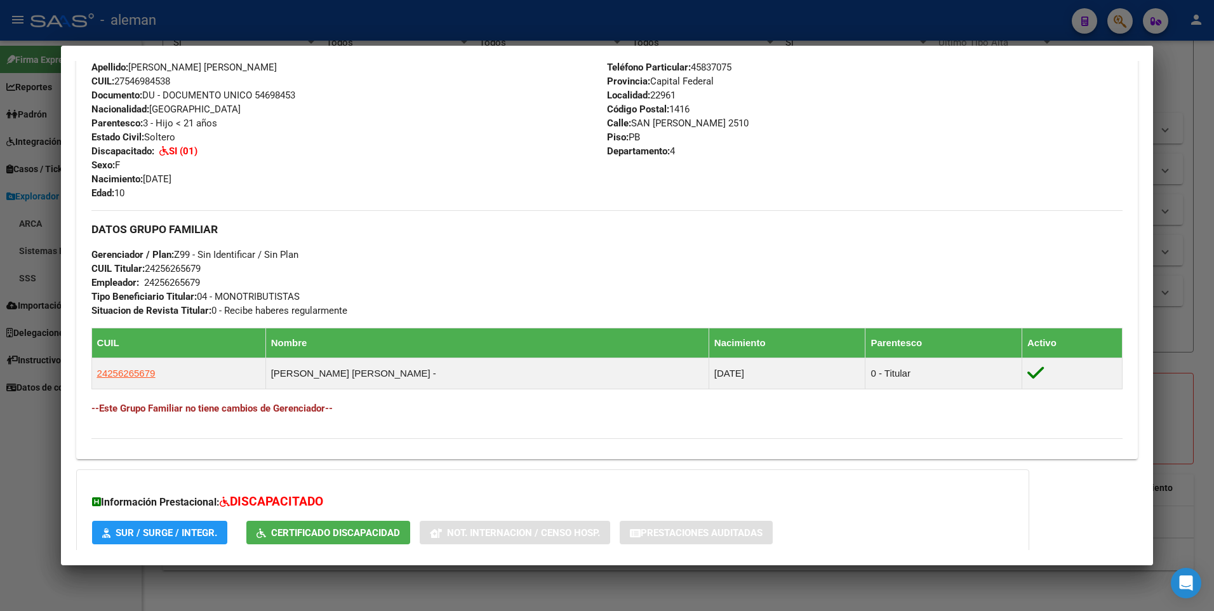
scroll to position [554, 0]
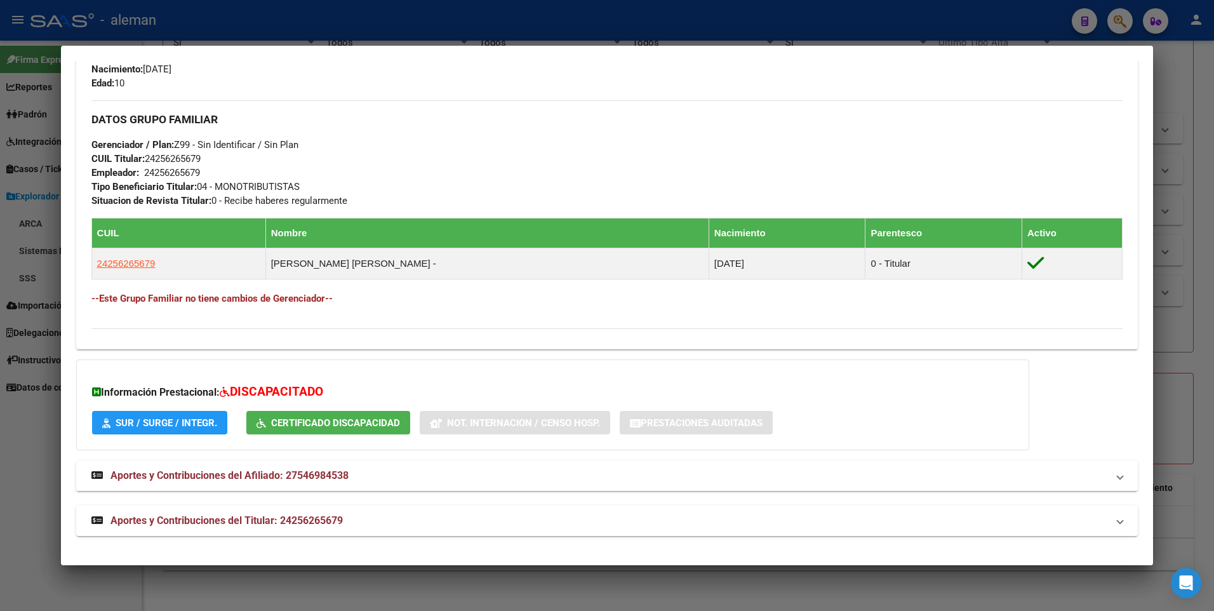
click at [256, 475] on span "Aportes y Contribuciones del Afiliado: 27546984538" at bounding box center [229, 475] width 238 height 12
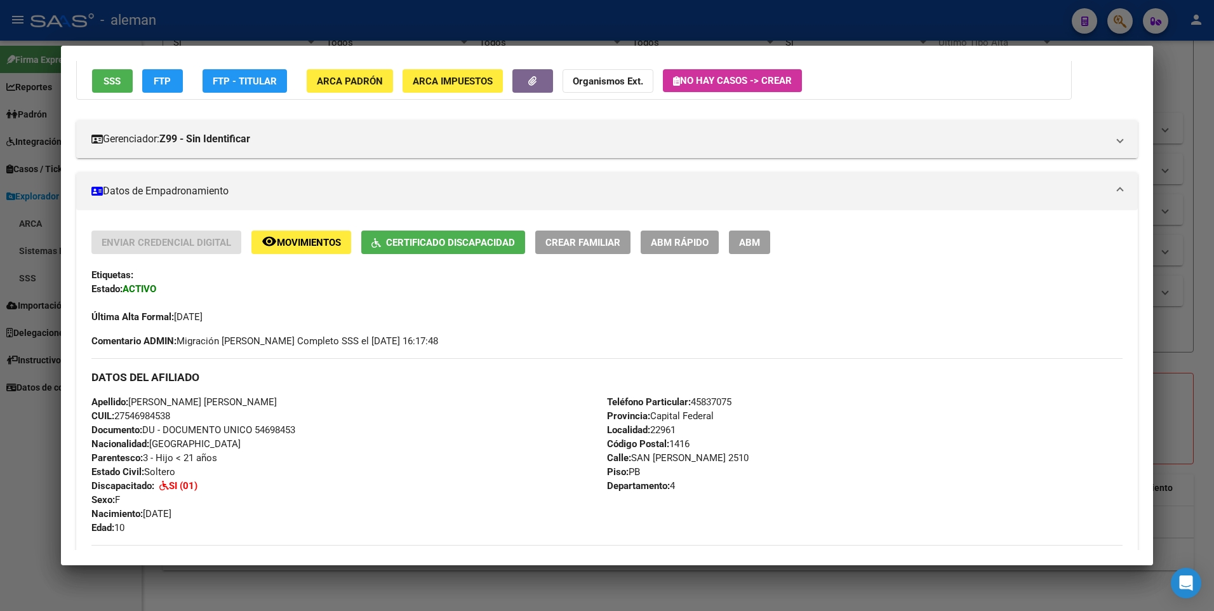
scroll to position [0, 0]
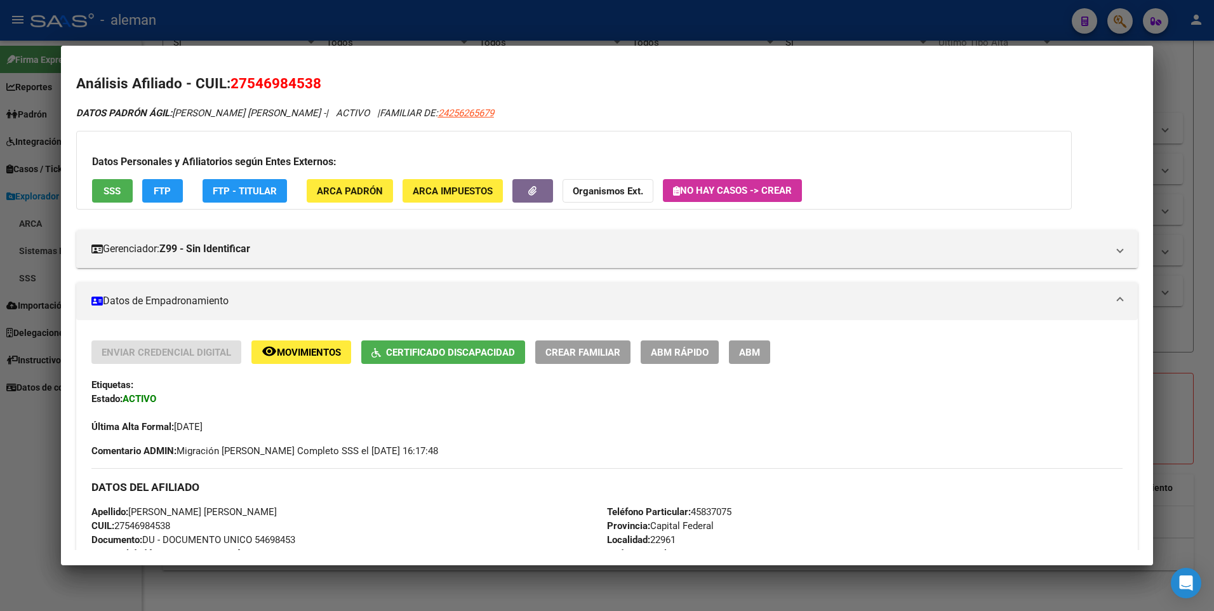
click at [576, 57] on mat-dialog-container "Análisis Afiliado - CUIL: 27546984538 DATOS [PERSON_NAME] ÁGIL: [PERSON_NAME] […" at bounding box center [607, 305] width 1093 height 519
click at [1189, 76] on div at bounding box center [607, 305] width 1214 height 611
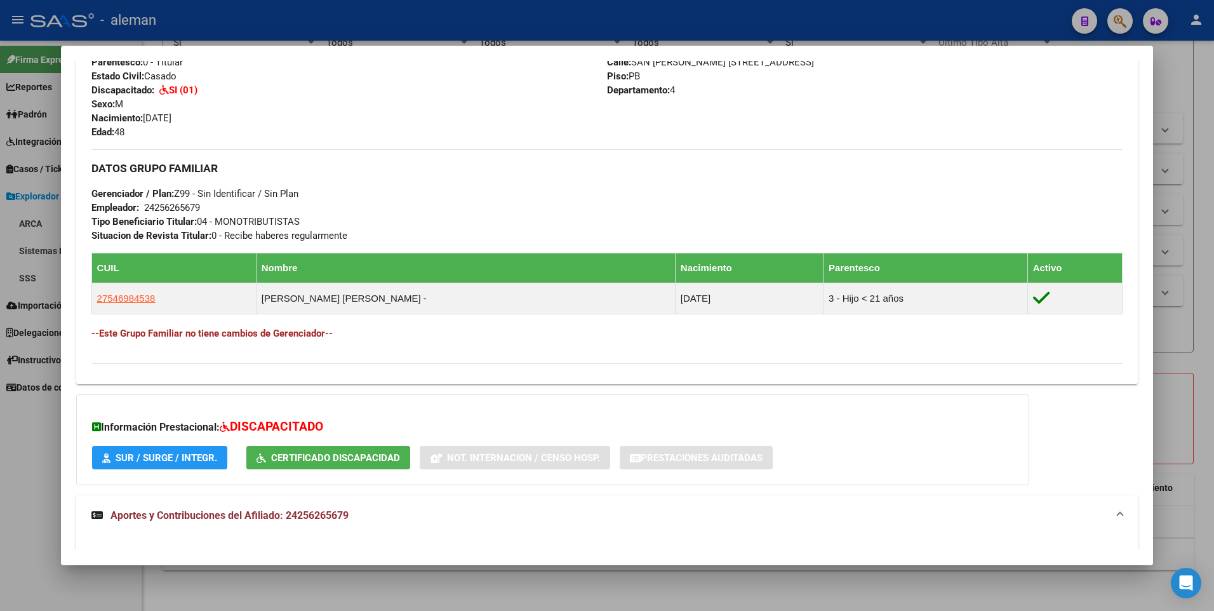
click at [1201, 79] on div at bounding box center [607, 305] width 1214 height 611
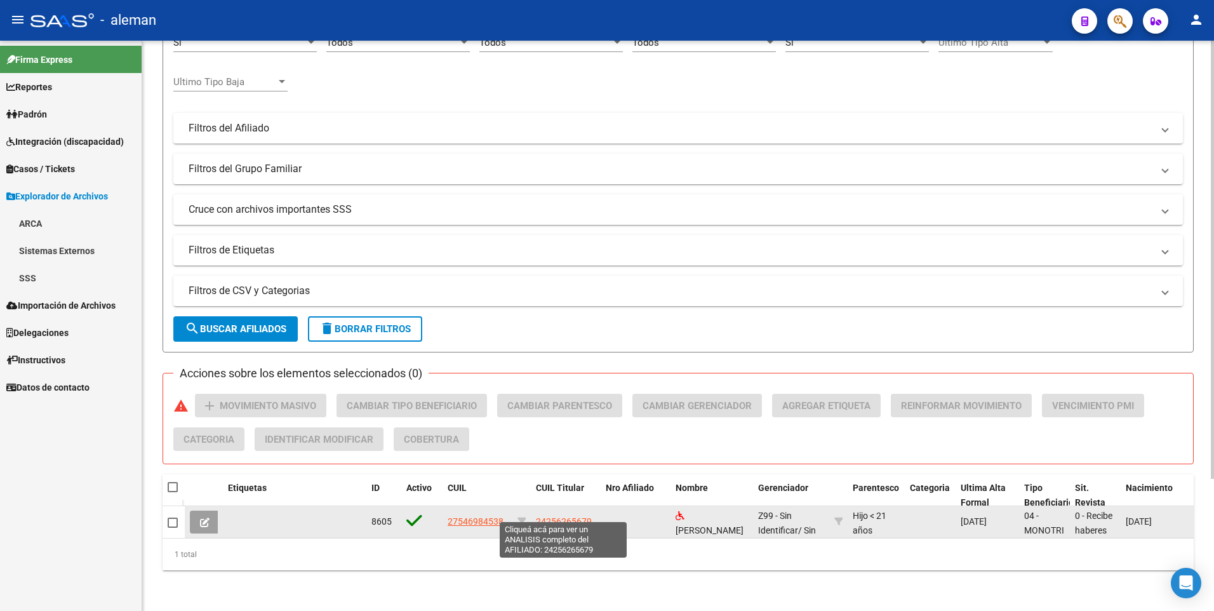
click at [569, 516] on span "24256265679" at bounding box center [564, 521] width 56 height 10
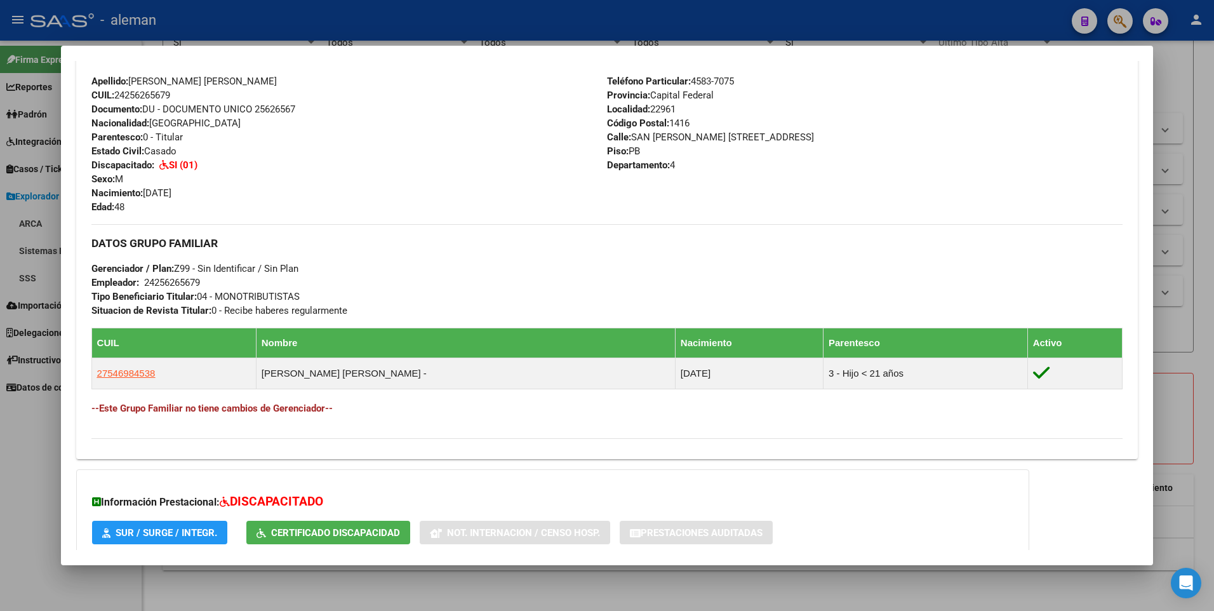
scroll to position [524, 0]
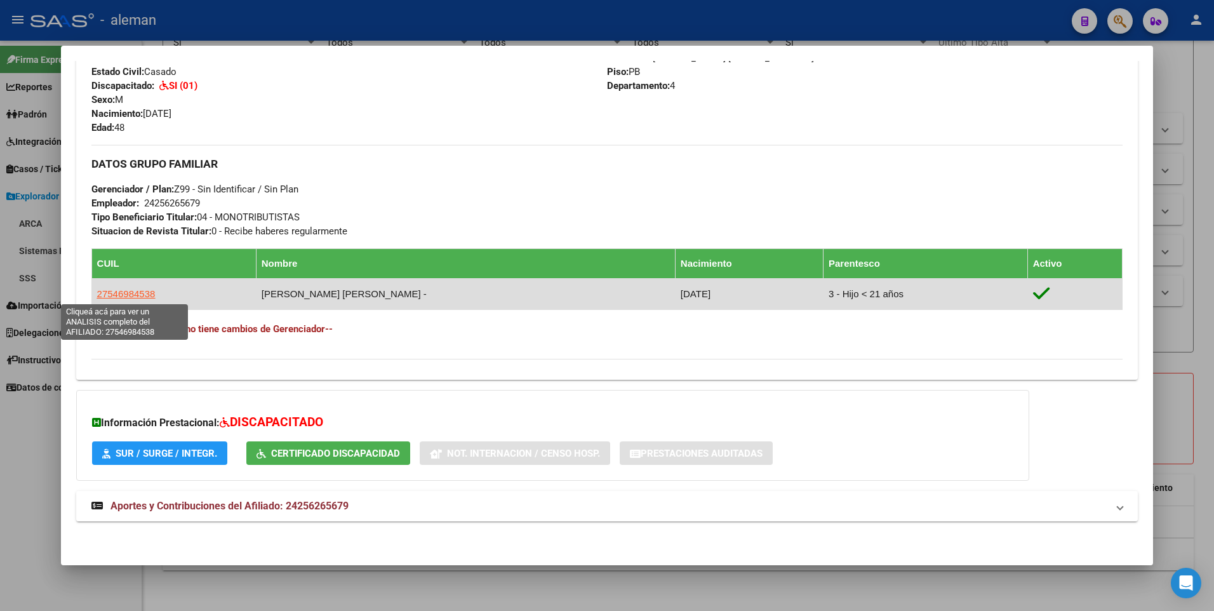
click at [143, 293] on span "27546984538" at bounding box center [126, 293] width 58 height 11
type textarea "27546984538"
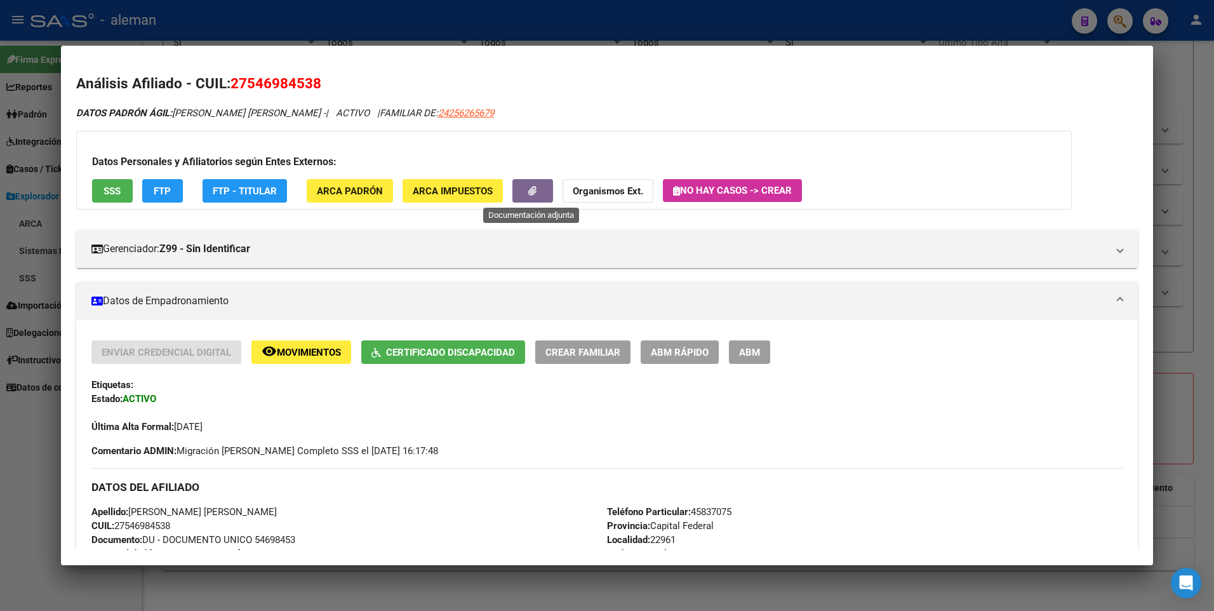
click at [532, 188] on icon "button" at bounding box center [532, 191] width 8 height 10
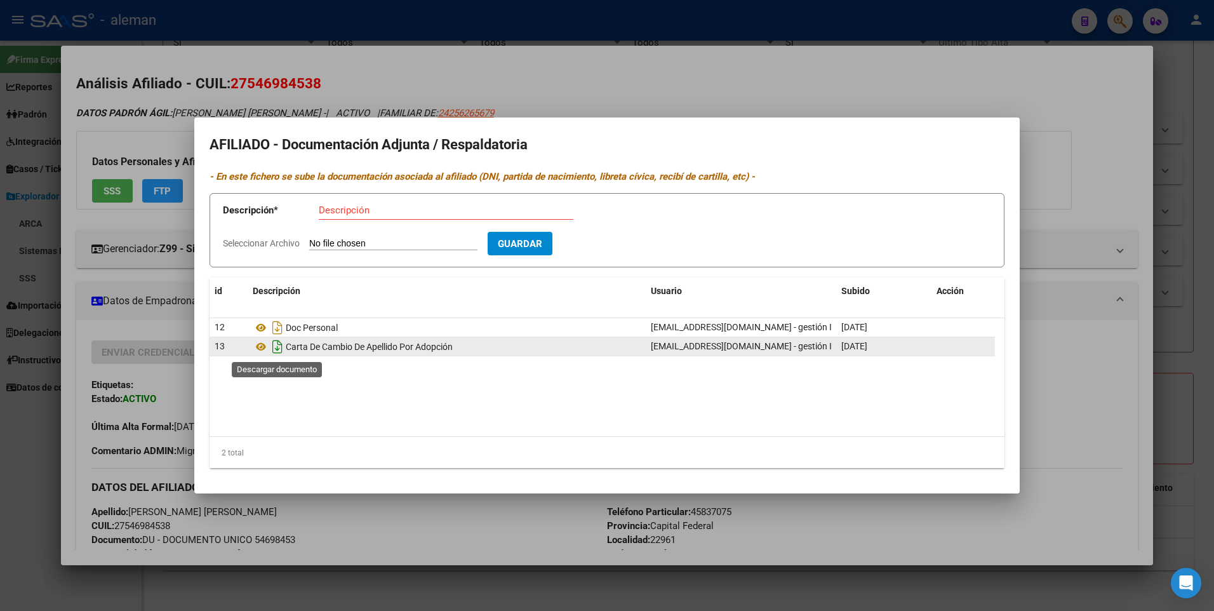
click at [277, 344] on icon "Descargar documento" at bounding box center [277, 347] width 17 height 20
click at [262, 345] on icon at bounding box center [261, 346] width 17 height 15
click at [1054, 157] on div at bounding box center [607, 305] width 1214 height 611
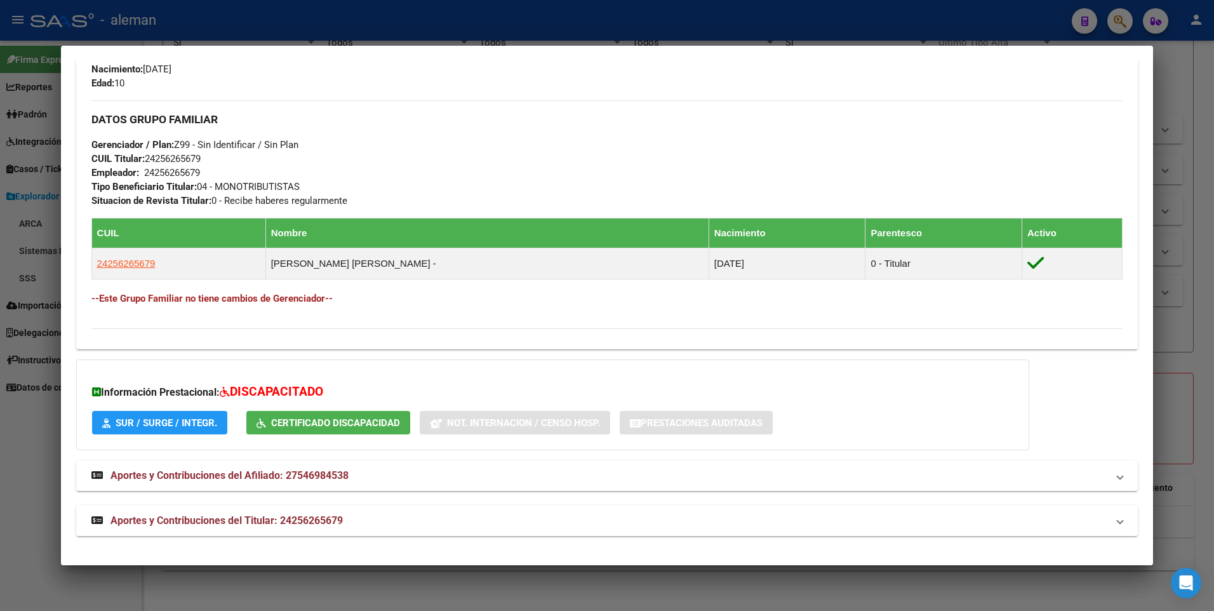
scroll to position [0, 0]
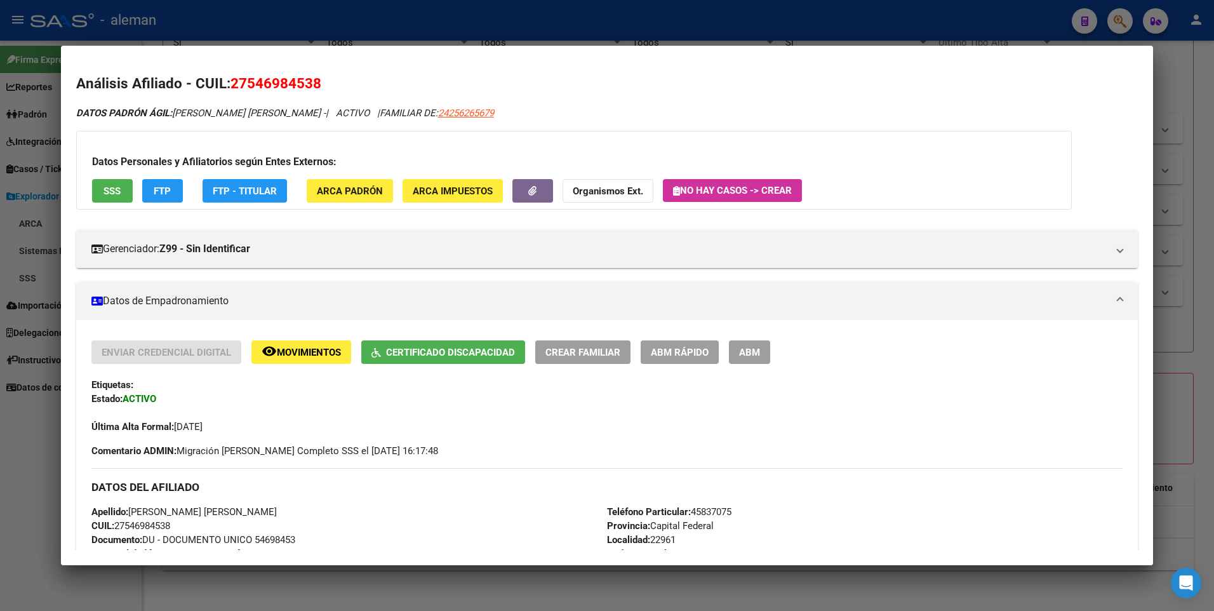
click at [1183, 103] on div at bounding box center [607, 305] width 1214 height 611
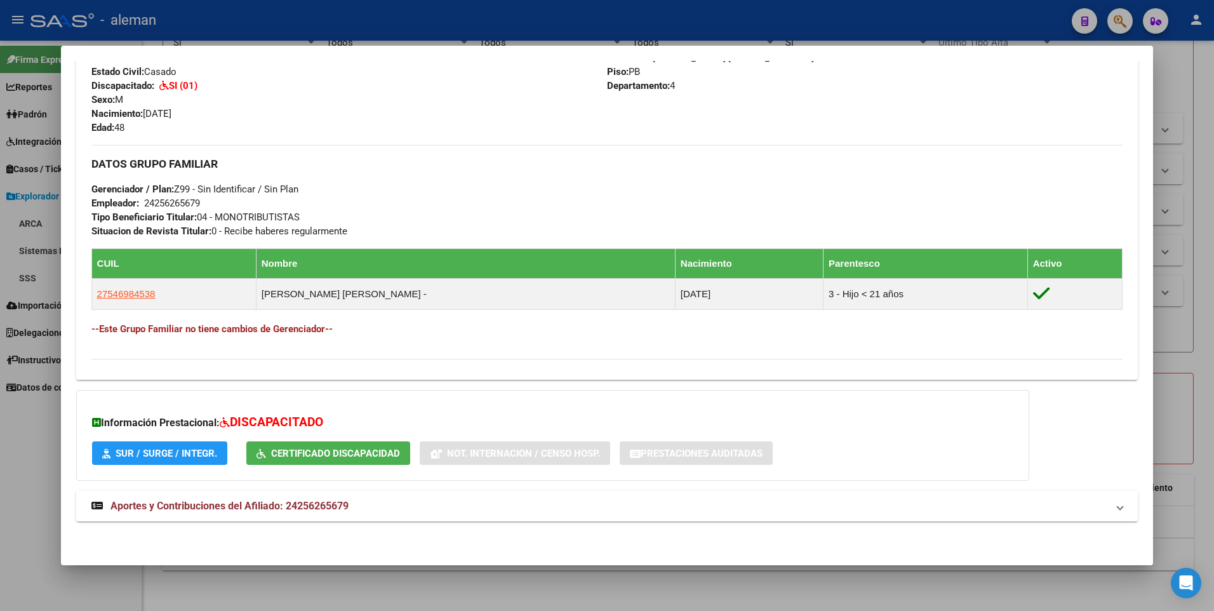
click at [1193, 217] on div at bounding box center [607, 305] width 1214 height 611
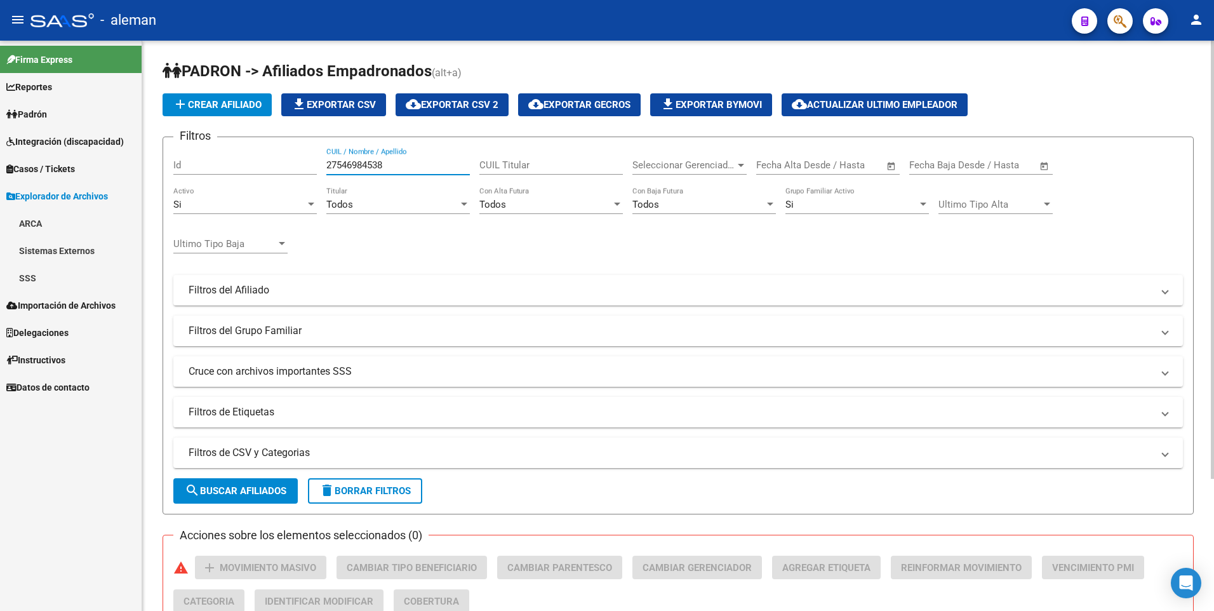
drag, startPoint x: 413, startPoint y: 164, endPoint x: 285, endPoint y: 166, distance: 128.3
click at [285, 166] on div "Filtros Id 27546984538 CUIL / Nombre / Apellido CUIL Titular Seleccionar Gerenc…" at bounding box center [678, 287] width 1010 height 280
click at [528, 254] on div "Filtros Id LARIC CUIL / Nombre / Apellido CUIL Titular Seleccionar Gerenciador …" at bounding box center [678, 287] width 1010 height 280
drag, startPoint x: 378, startPoint y: 159, endPoint x: 274, endPoint y: 163, distance: 104.2
click at [274, 161] on div "Filtros Id LARIC CUIL / Nombre / Apellido CUIL Titular Seleccionar Gerenciador …" at bounding box center [678, 287] width 1010 height 280
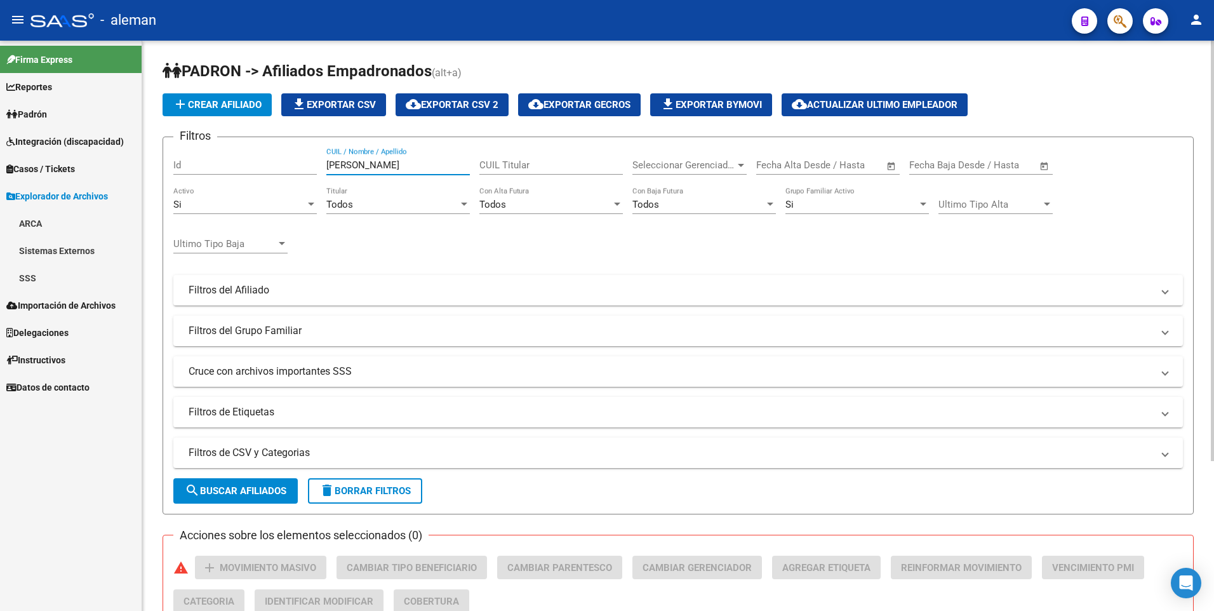
scroll to position [203, 0]
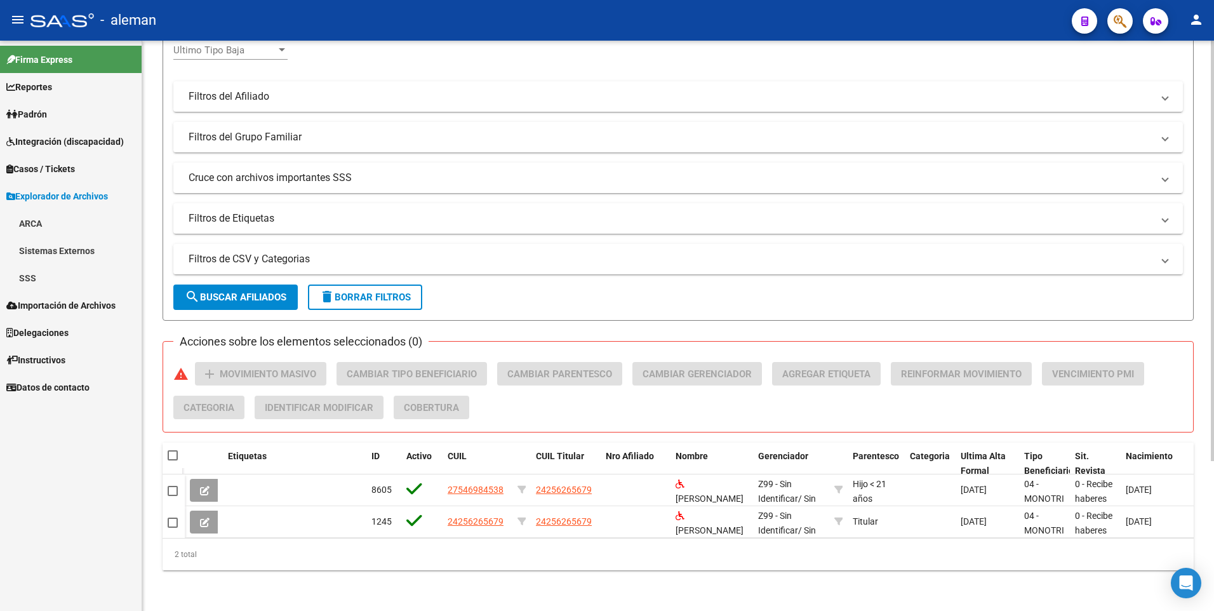
type input "[PERSON_NAME]"
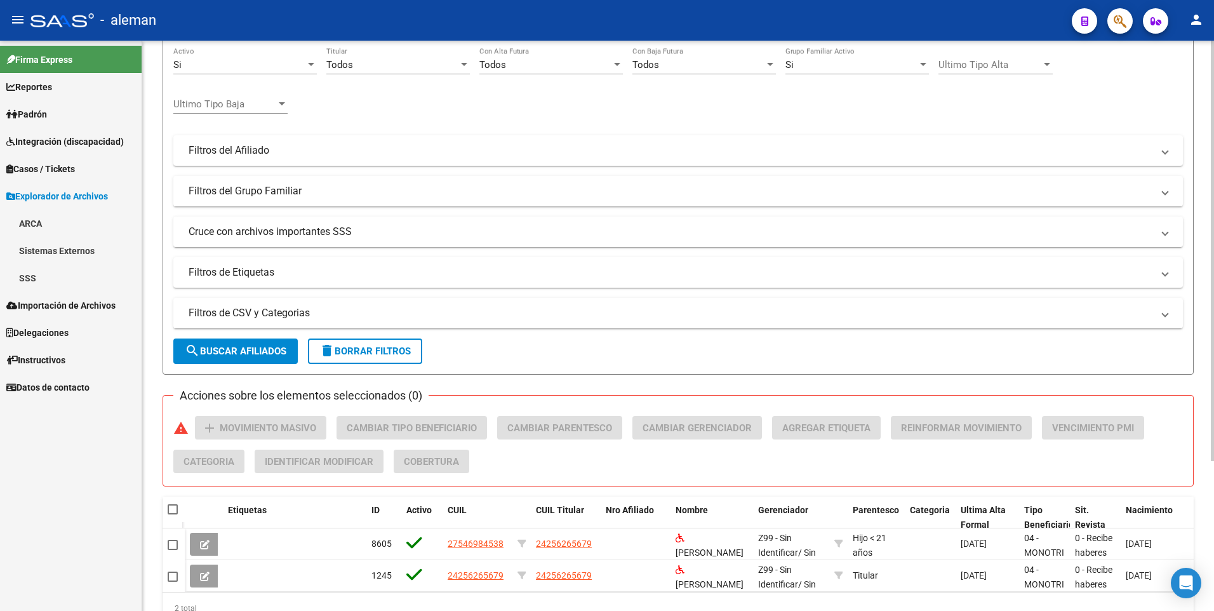
scroll to position [0, 0]
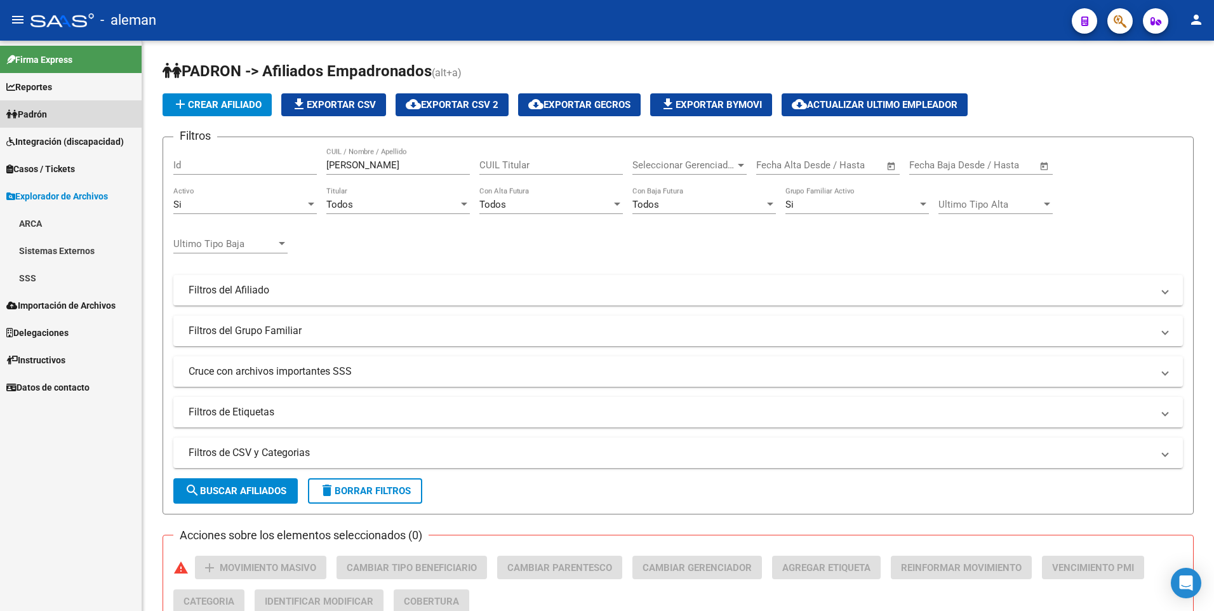
click at [44, 109] on span "Padrón" at bounding box center [26, 114] width 41 height 14
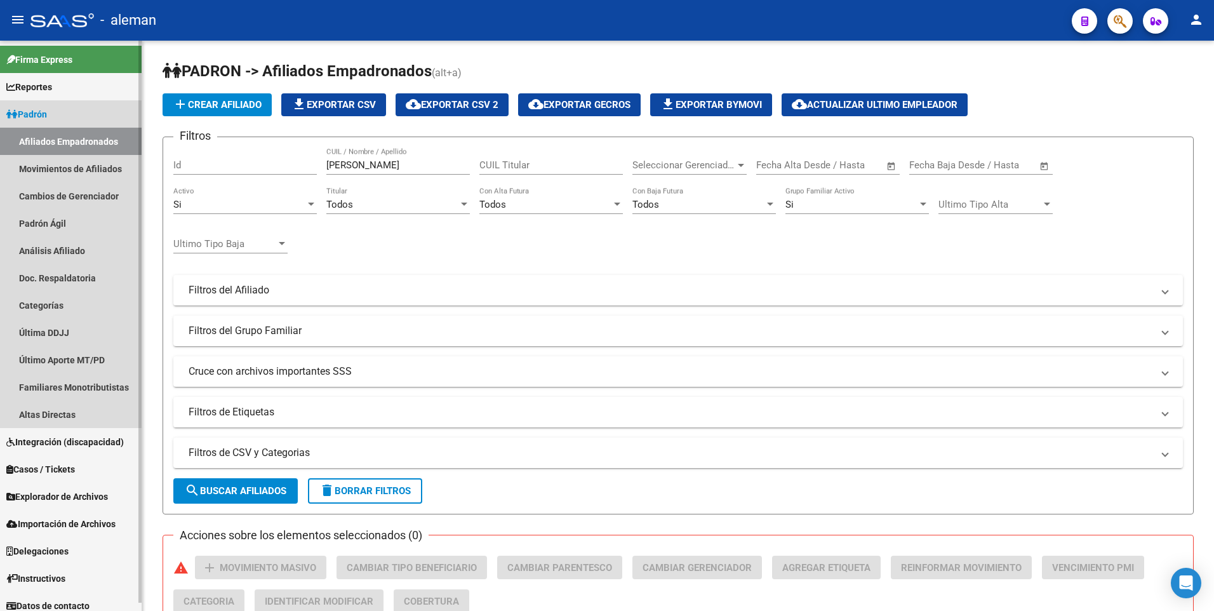
click at [44, 109] on span "Padrón" at bounding box center [26, 114] width 41 height 14
